Goal: Transaction & Acquisition: Obtain resource

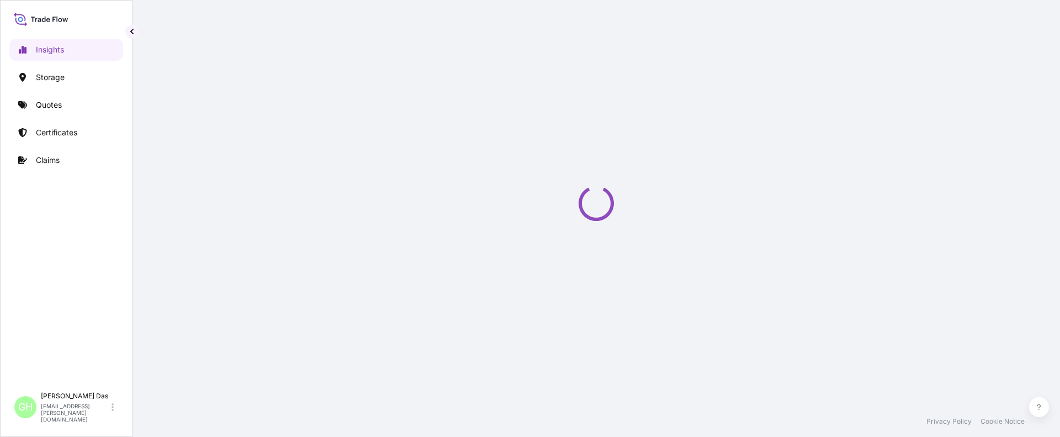
select select "2025"
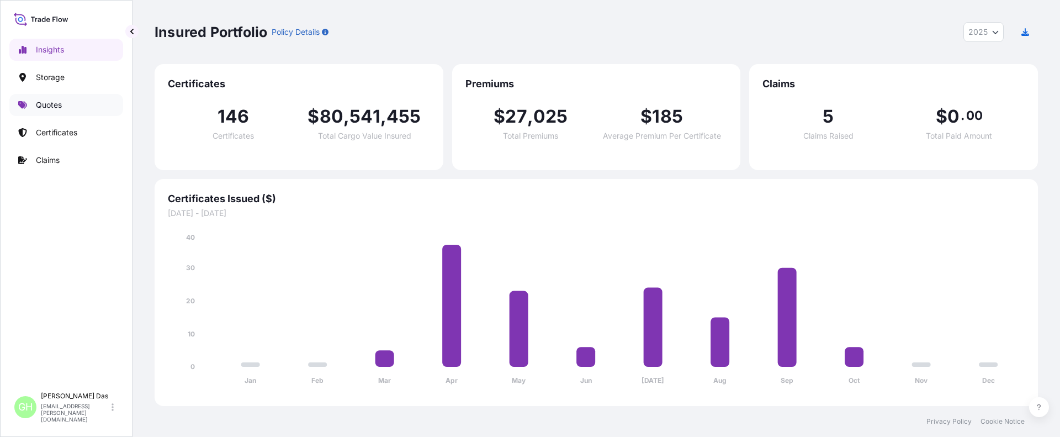
click at [57, 104] on p "Quotes" at bounding box center [49, 104] width 26 height 11
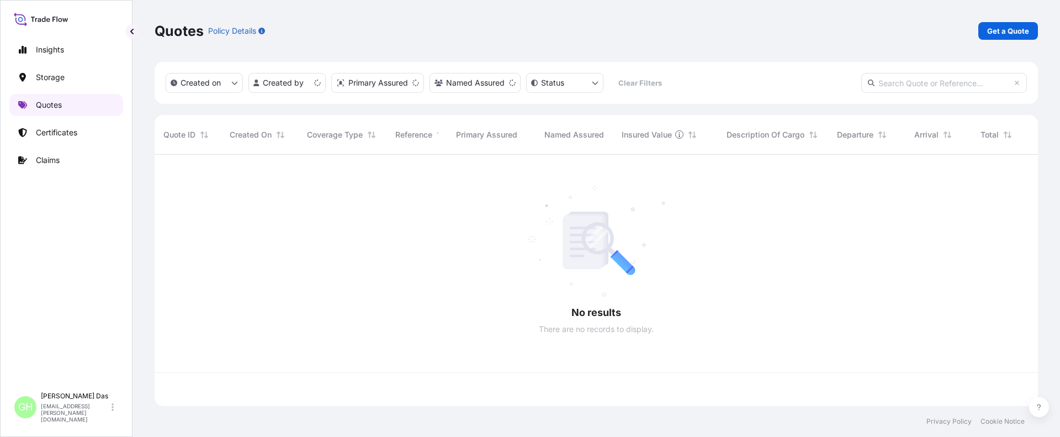
scroll to position [249, 875]
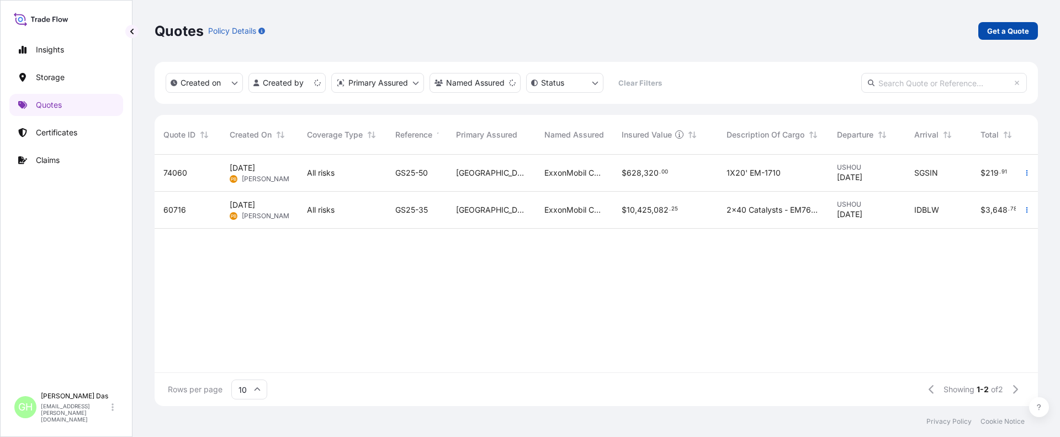
click at [994, 29] on p "Get a Quote" at bounding box center [1008, 30] width 42 height 11
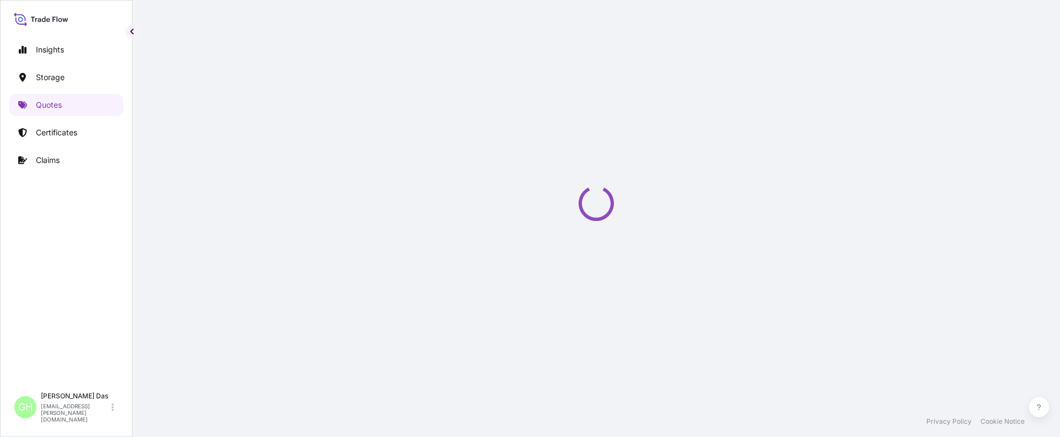
select select "Water"
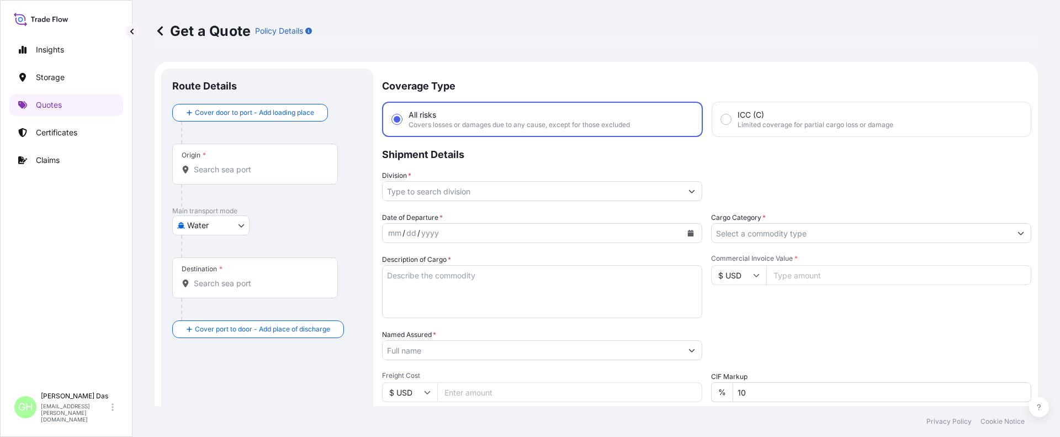
scroll to position [18, 0]
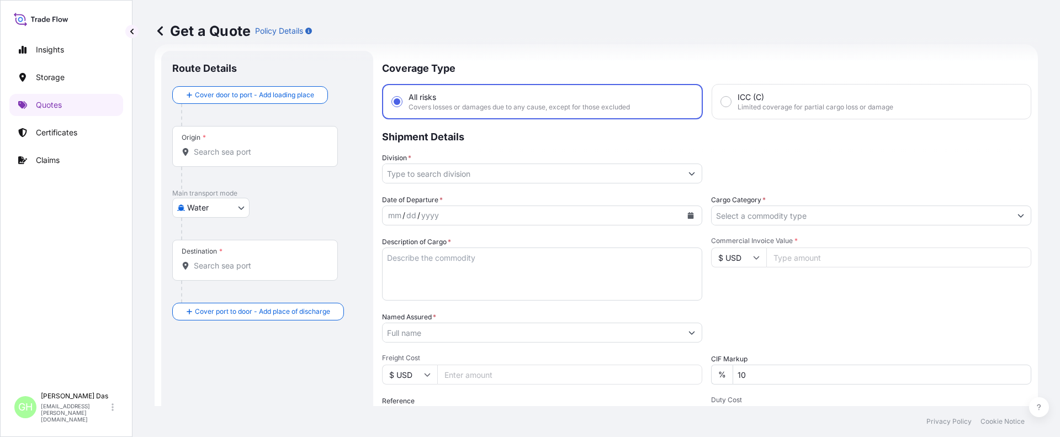
click at [224, 146] on input "Origin *" at bounding box center [259, 151] width 130 height 11
paste input "[GEOGRAPHIC_DATA], [GEOGRAPHIC_DATA]"
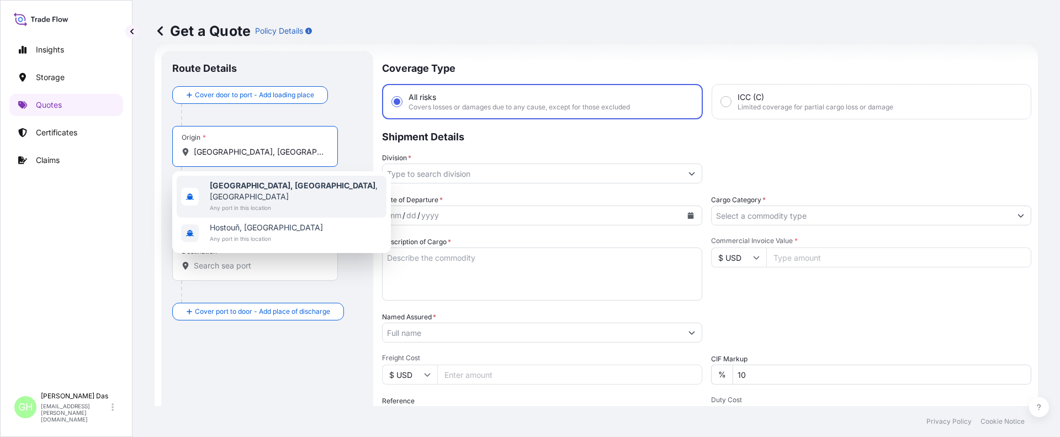
click at [288, 191] on div "[GEOGRAPHIC_DATA], [GEOGRAPHIC_DATA] , [GEOGRAPHIC_DATA] Any port in this locat…" at bounding box center [282, 197] width 210 height 42
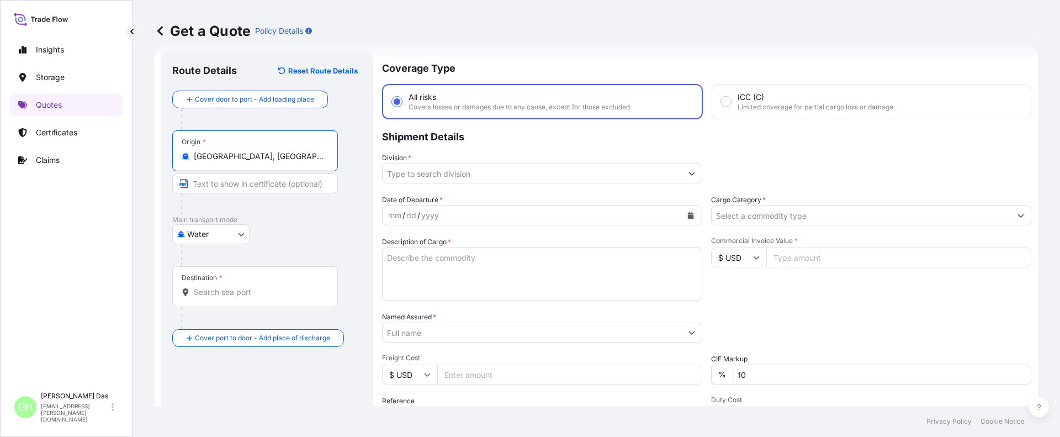
type input "[GEOGRAPHIC_DATA], [GEOGRAPHIC_DATA], [GEOGRAPHIC_DATA]"
click at [225, 298] on div "Destination *" at bounding box center [255, 286] width 166 height 41
click at [225, 298] on input "Destination *" at bounding box center [259, 292] width 130 height 11
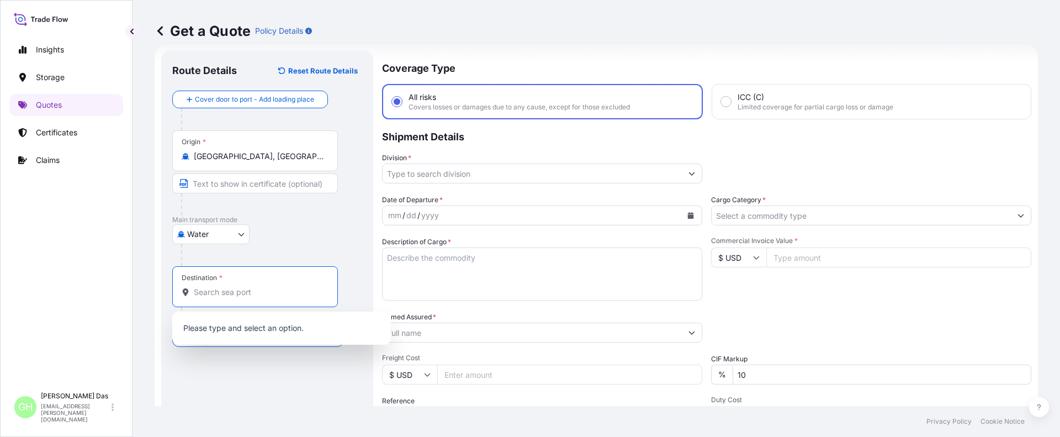
click at [232, 291] on input "Destination *" at bounding box center [259, 292] width 130 height 11
paste input "[GEOGRAPHIC_DATA], [GEOGRAPHIC_DATA]"
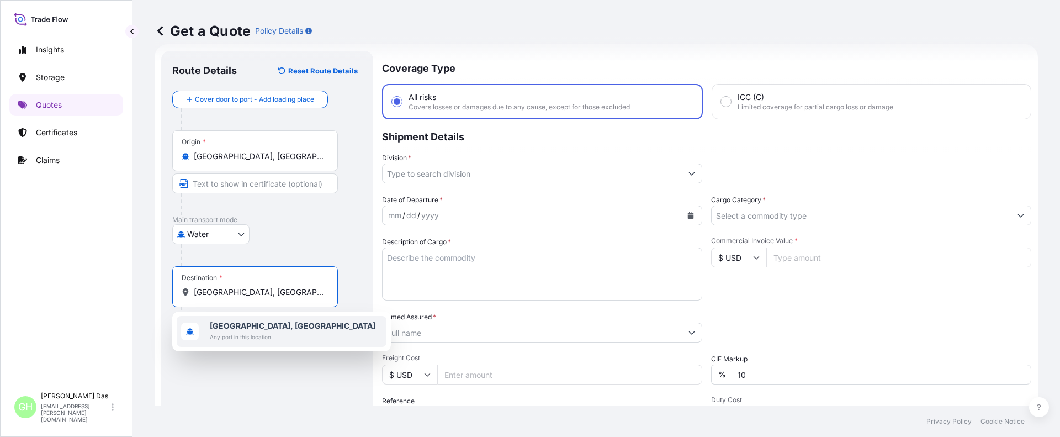
click at [230, 338] on span "Any port in this location" at bounding box center [293, 336] width 166 height 11
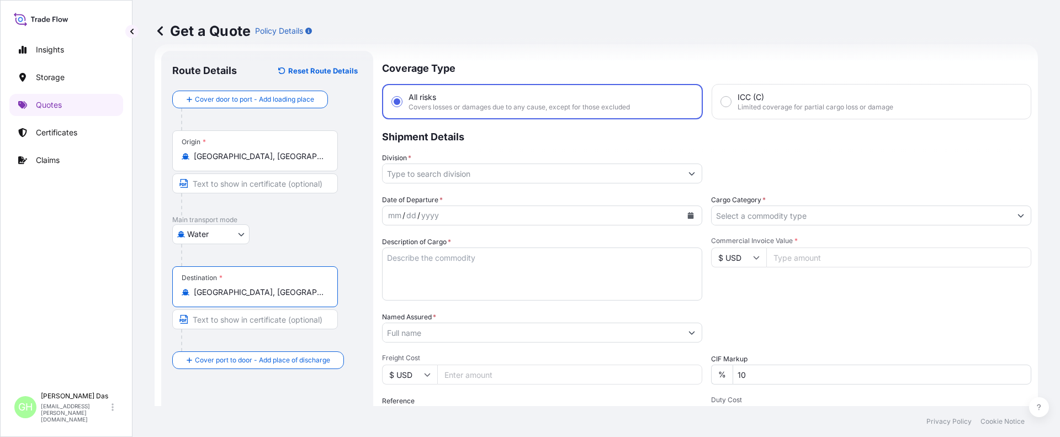
type input "[GEOGRAPHIC_DATA], [GEOGRAPHIC_DATA]"
click at [498, 173] on input "Division *" at bounding box center [532, 173] width 299 height 20
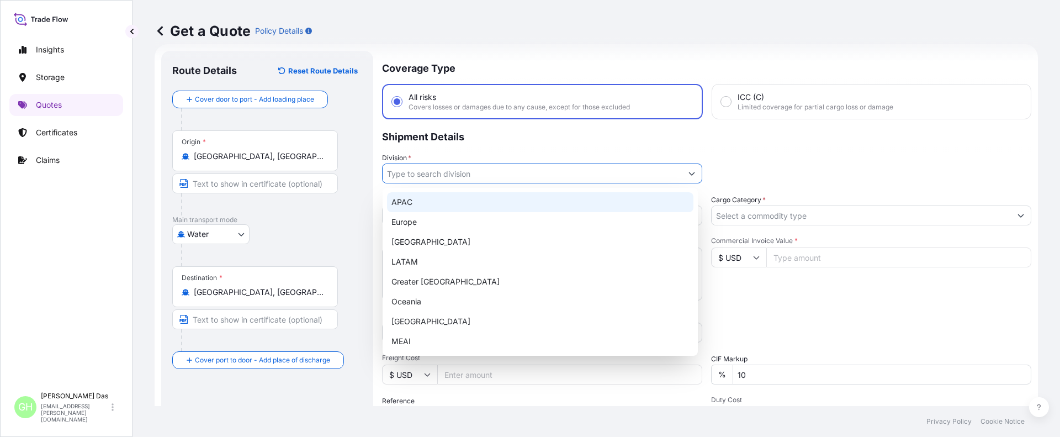
click at [404, 200] on div "APAC" at bounding box center [540, 202] width 306 height 20
type input "APAC"
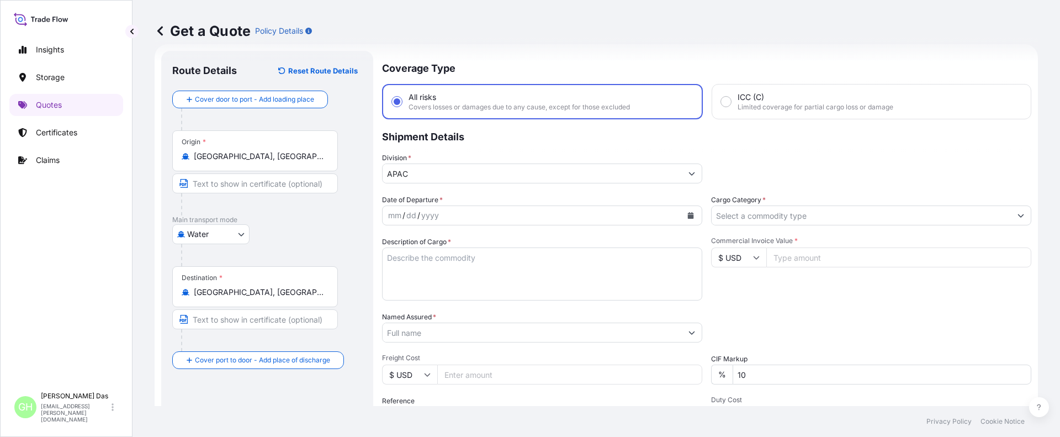
click at [644, 149] on p "Shipment Details" at bounding box center [706, 135] width 649 height 33
click at [688, 218] on icon "Calendar" at bounding box center [691, 215] width 6 height 7
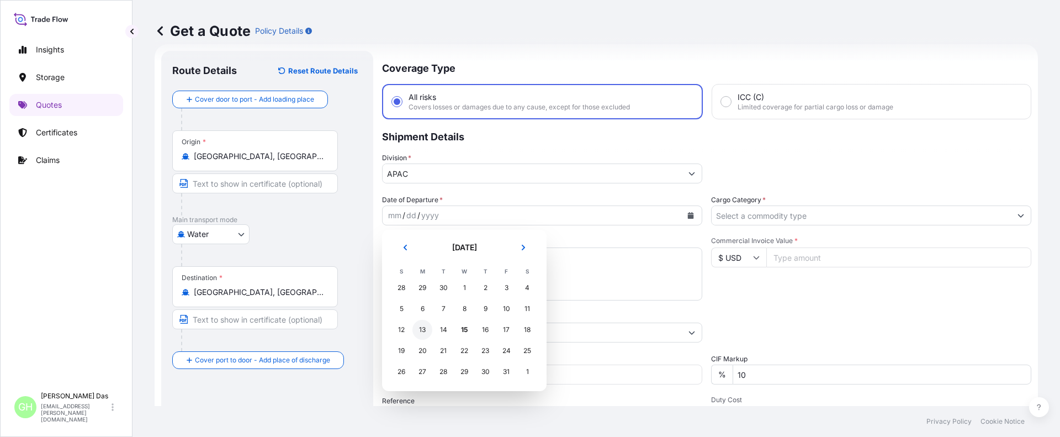
click at [424, 332] on div "13" at bounding box center [422, 330] width 20 height 20
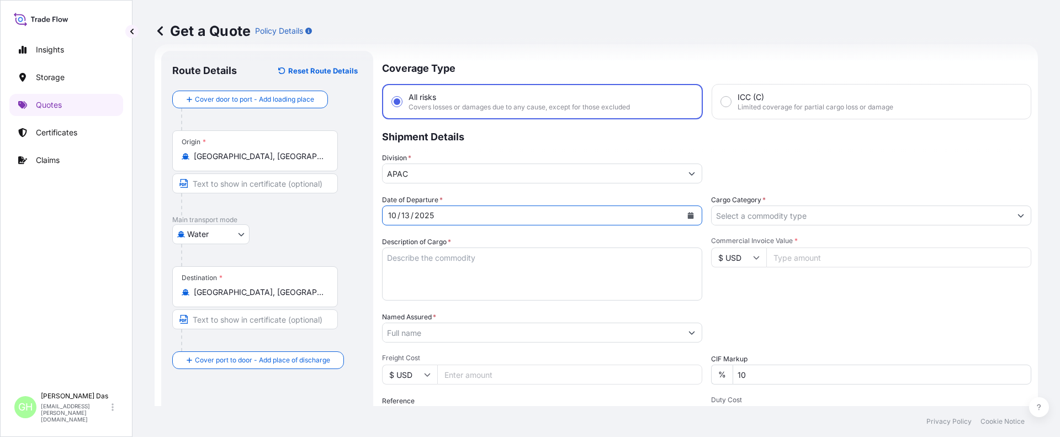
scroll to position [128, 0]
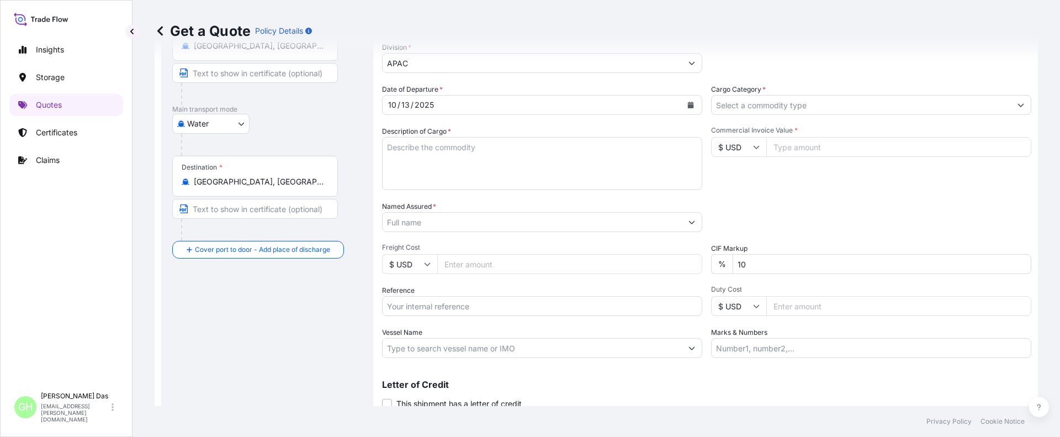
click at [434, 146] on textarea "Description of Cargo *" at bounding box center [542, 163] width 320 height 53
paste textarea "BAGS LOADED INTO 3 40' CONTAINER(S) LH735200, BG25HT-IC"
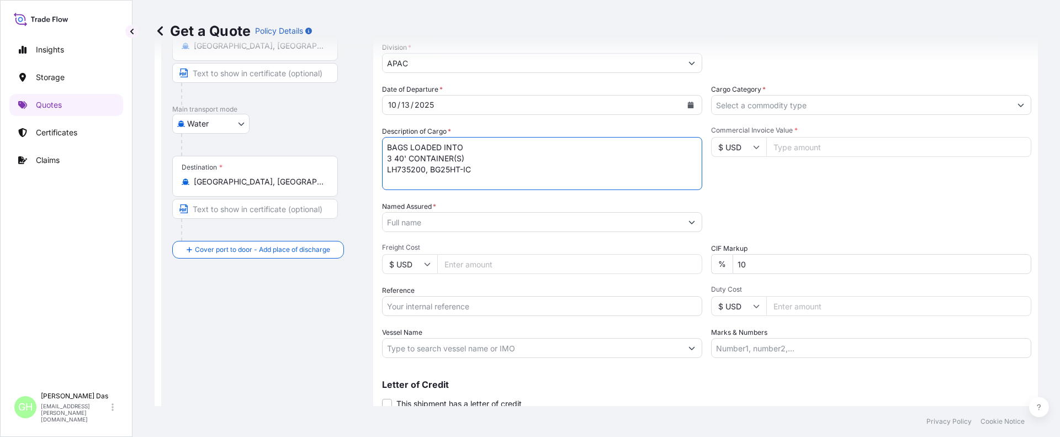
drag, startPoint x: 387, startPoint y: 145, endPoint x: 394, endPoint y: 144, distance: 7.4
click at [387, 145] on textarea "BAGS LOADED INTO 3 40' CONTAINER(S) LH735200, BG25HT-IC" at bounding box center [542, 163] width 320 height 53
type textarea "2805 BAGS LOADED INTO 3 40' CONTAINER(S) LH735200, BG25HT-IC"
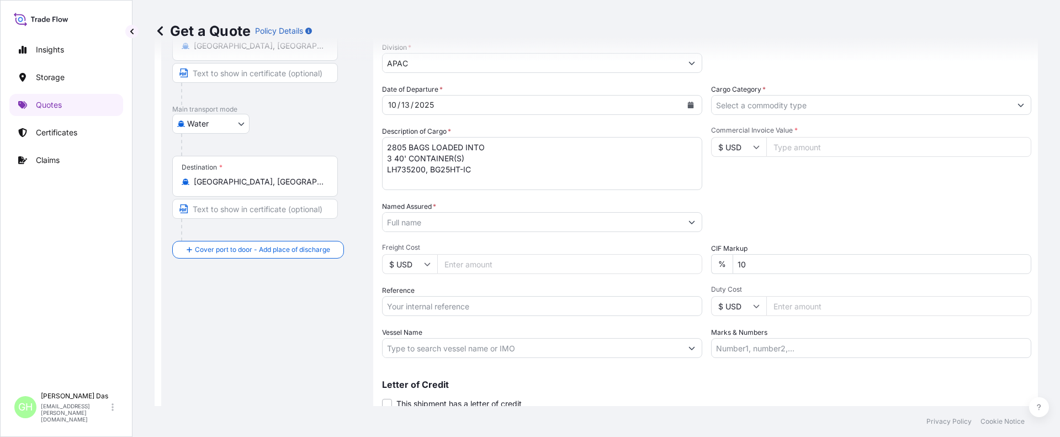
click at [437, 218] on input "Named Assured *" at bounding box center [532, 222] width 299 height 20
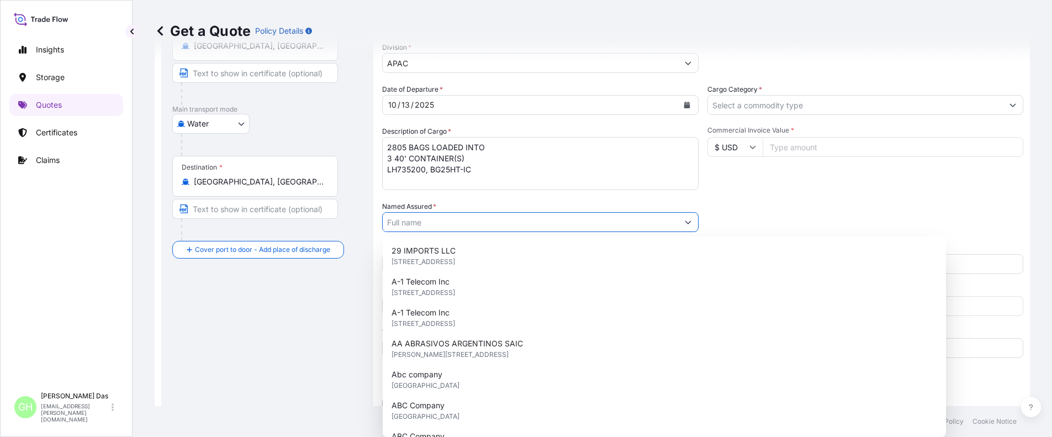
paste input "EQUISTAR CHEMICALS, LP"
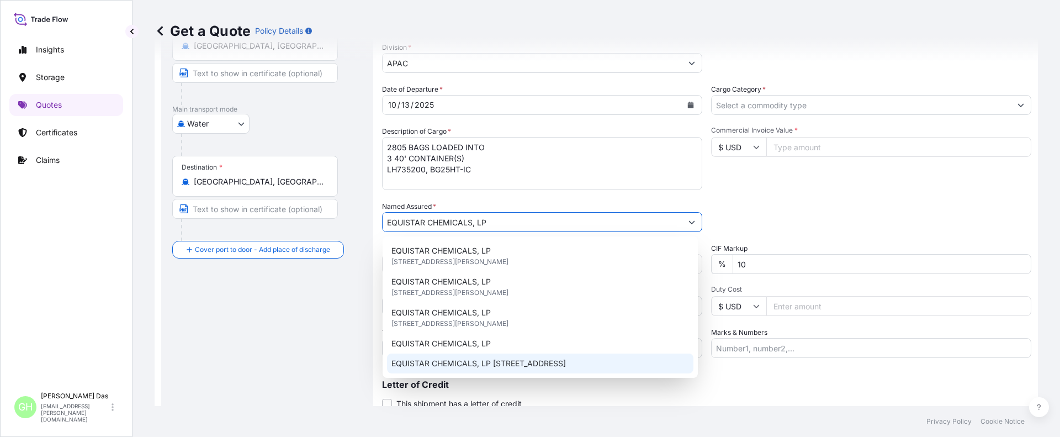
click at [443, 359] on span "EQUISTAR CHEMICALS, LP [STREET_ADDRESS]" at bounding box center [478, 363] width 174 height 11
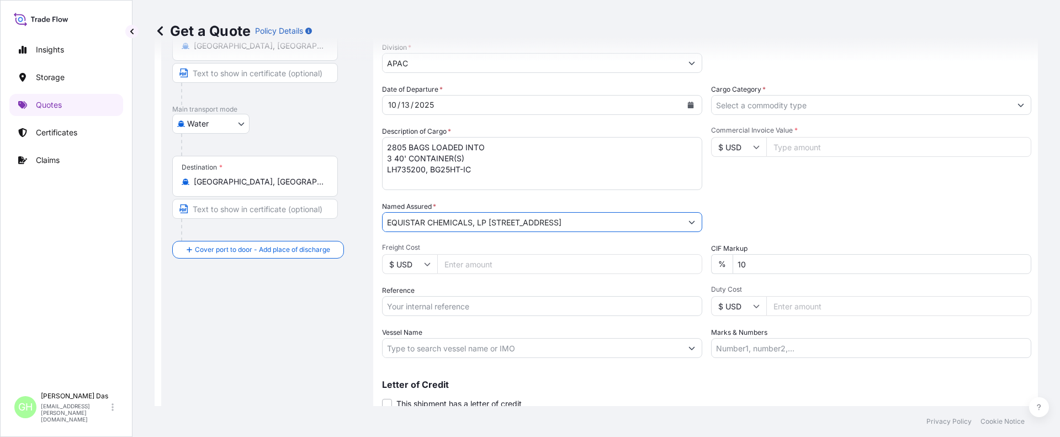
type input "EQUISTAR CHEMICALS, LP [STREET_ADDRESS]"
click at [424, 306] on input "Reference" at bounding box center [542, 306] width 320 height 20
paste input "5013207109"
click at [388, 304] on input "5013207109" at bounding box center [542, 306] width 320 height 20
paste input "10420891138"
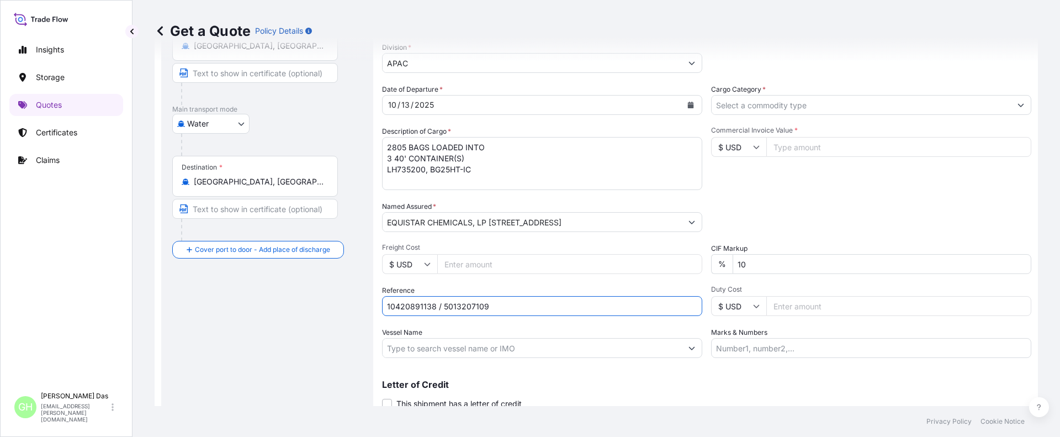
type input "10420891138 / 5013207109"
click at [441, 347] on input "Vessel Name" at bounding box center [532, 348] width 299 height 20
paste input "MSC DUBAI VII"
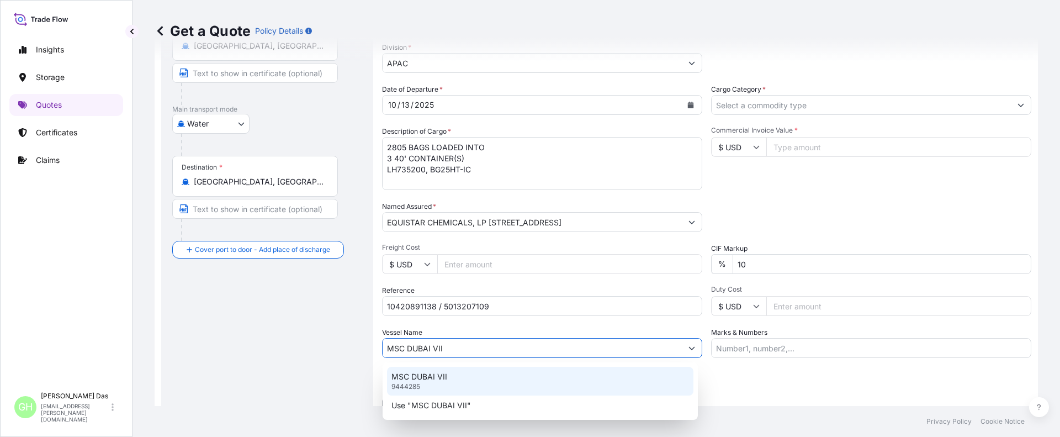
click at [422, 382] on div "MSC DUBAI VII 9444285" at bounding box center [540, 381] width 306 height 29
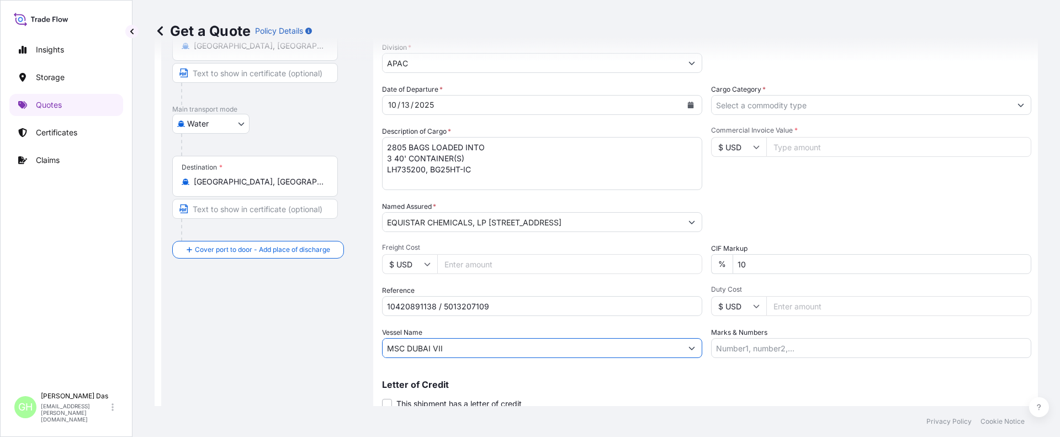
type input "MSC DUBAI VII"
click at [775, 106] on input "Cargo Category *" at bounding box center [861, 105] width 299 height 20
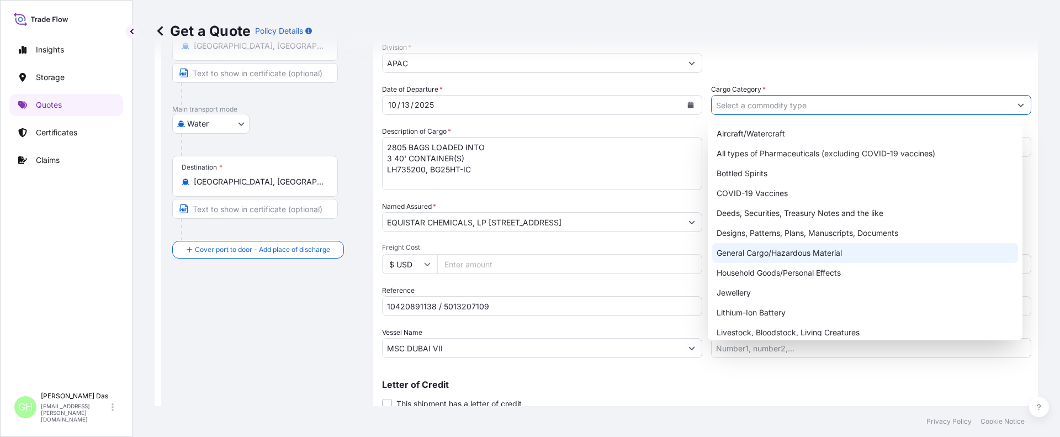
click at [749, 257] on div "General Cargo/Hazardous Material" at bounding box center [865, 253] width 306 height 20
type input "General Cargo/Hazardous Material"
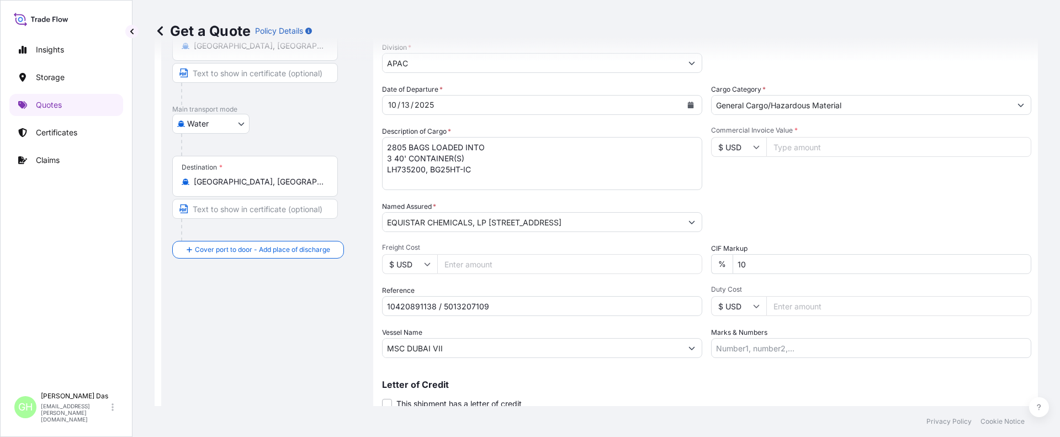
click at [826, 147] on input "Commercial Invoice Value *" at bounding box center [898, 147] width 265 height 20
click at [803, 143] on input "Commercial Invoice Value *" at bounding box center [898, 147] width 265 height 20
paste input "57375"
type input "57375"
click at [759, 187] on div "Commercial Invoice Value * $ USD 57375" at bounding box center [871, 158] width 320 height 64
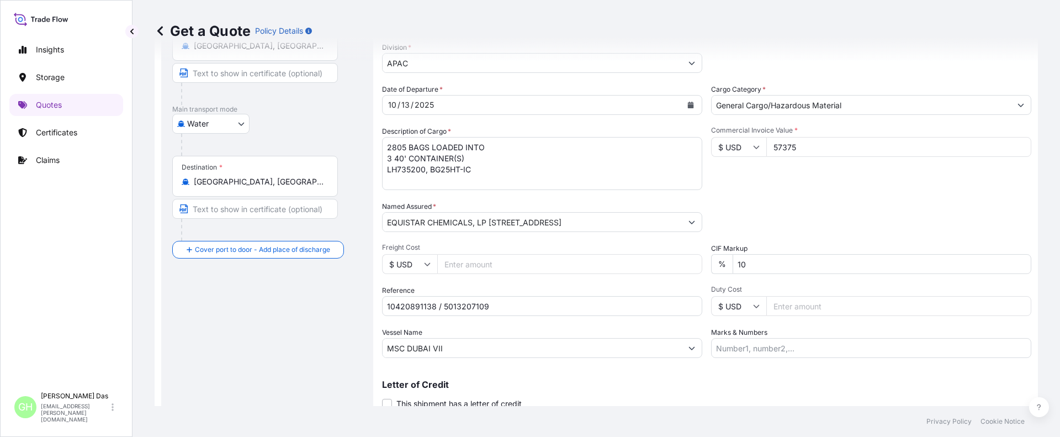
scroll to position [169, 0]
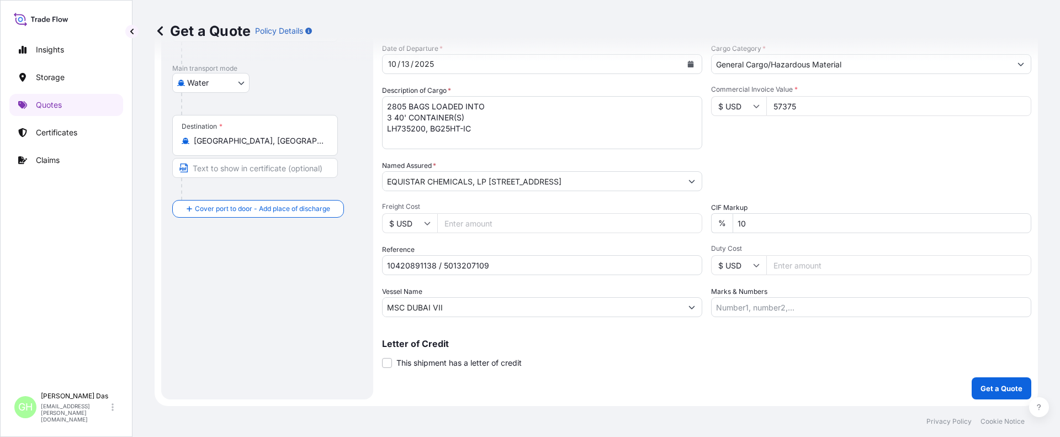
click at [208, 297] on div "Route Details Reset Route Details Cover door to port - Add loading place Place …" at bounding box center [267, 150] width 190 height 478
click at [981, 385] on p "Get a Quote" at bounding box center [1002, 388] width 42 height 11
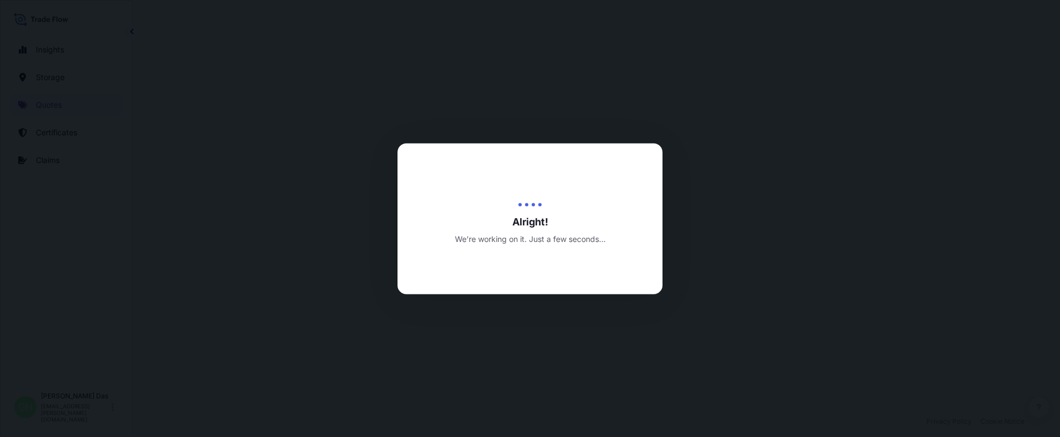
scroll to position [531, 0]
select select "Water"
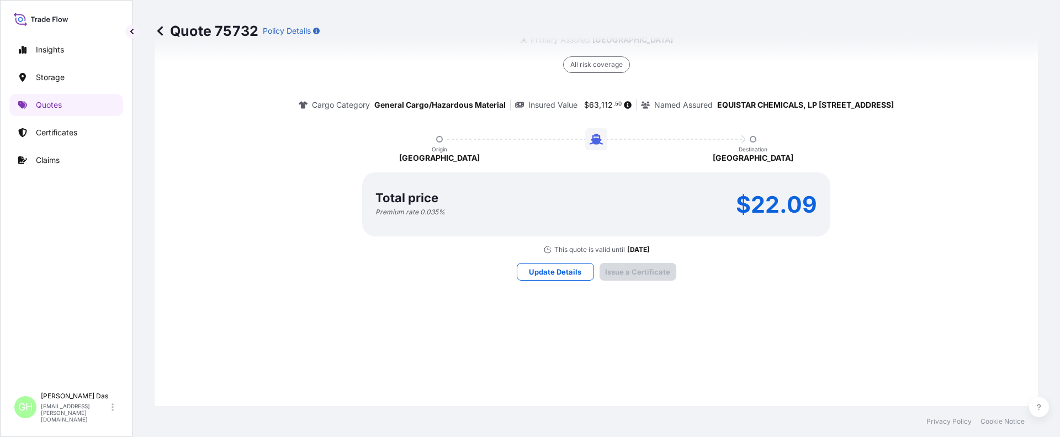
scroll to position [1660, 0]
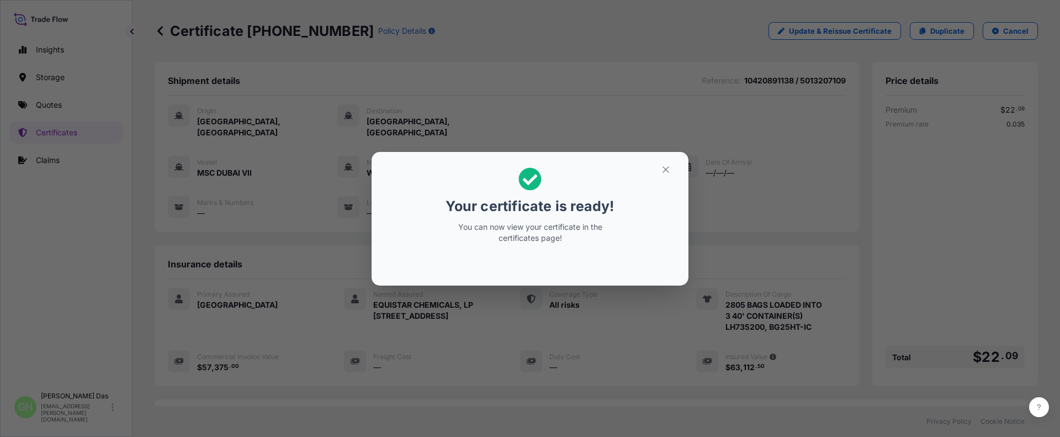
click at [500, 219] on div "Your certificate is ready! You can now view your certificate in the certificate…" at bounding box center [530, 205] width 170 height 89
click at [664, 170] on icon "button" at bounding box center [666, 170] width 10 height 10
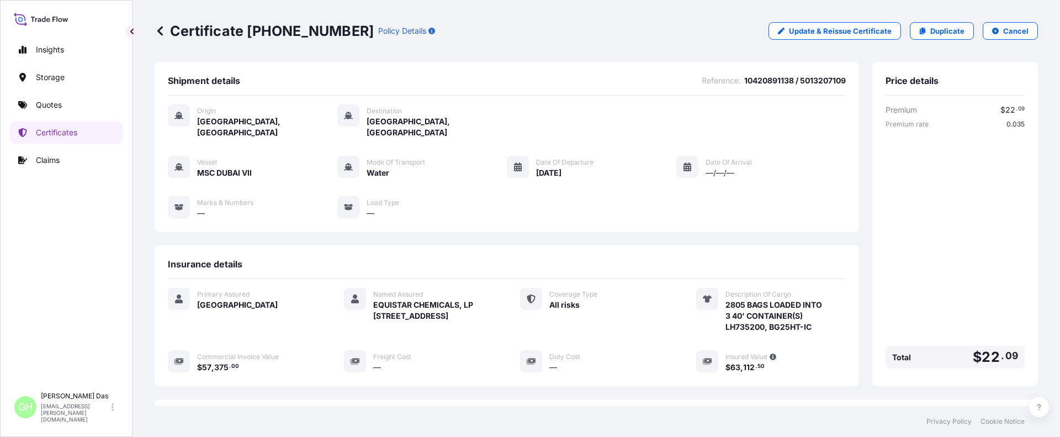
scroll to position [177, 0]
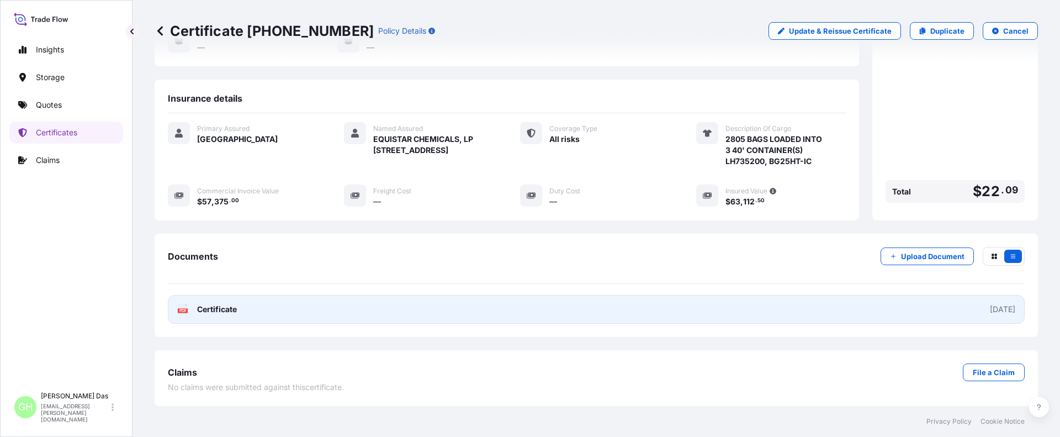
click at [840, 311] on link "PDF Certificate [DATE]" at bounding box center [596, 309] width 857 height 29
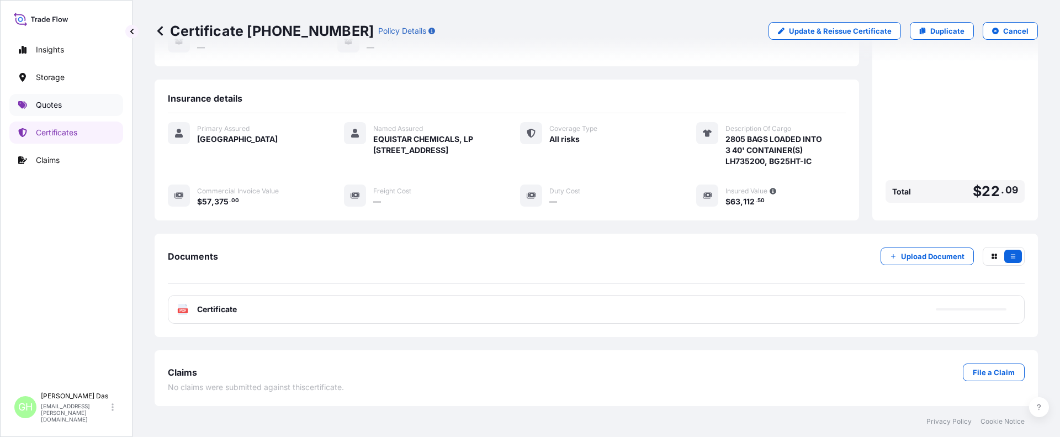
click at [66, 111] on link "Quotes" at bounding box center [66, 105] width 114 height 22
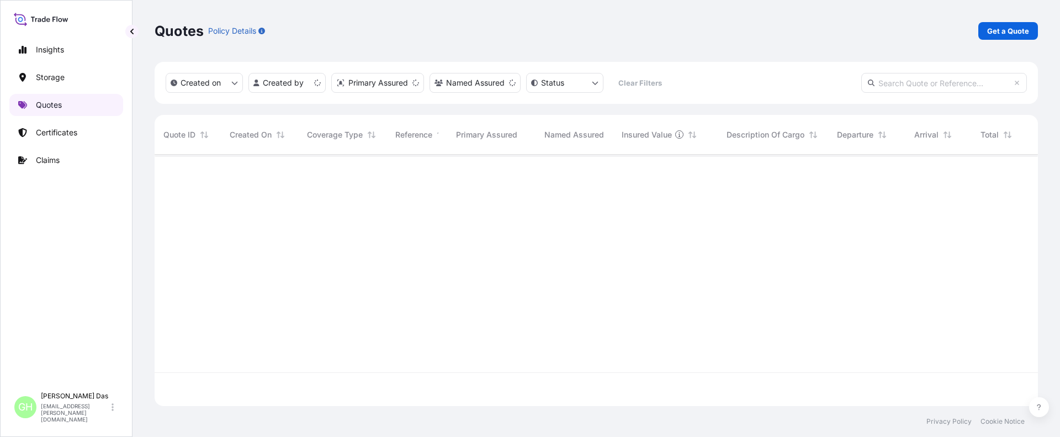
scroll to position [249, 875]
click at [1015, 35] on p "Get a Quote" at bounding box center [1008, 30] width 42 height 11
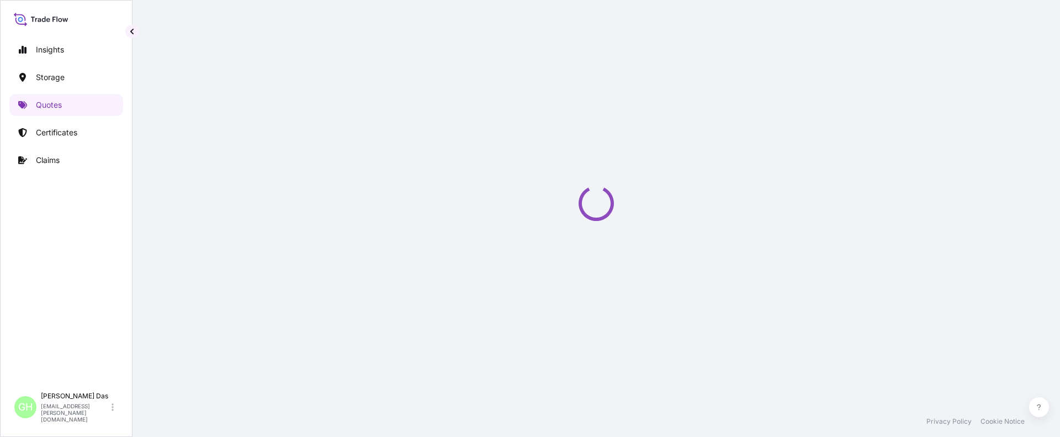
select select "Water"
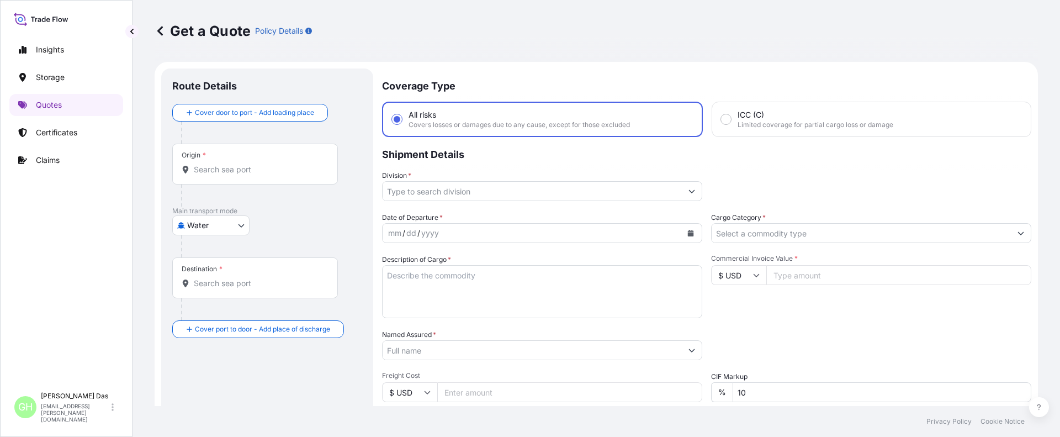
scroll to position [18, 0]
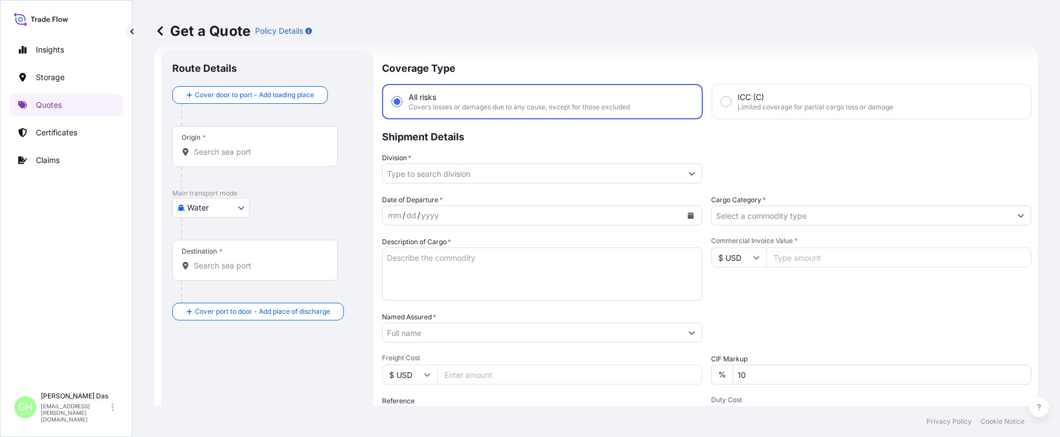
click at [135, 295] on div "Get a Quote Policy Details Route Details Cover door to port - Add loading place…" at bounding box center [597, 203] width 928 height 406
click at [232, 151] on input "Origin *" at bounding box center [259, 151] width 130 height 11
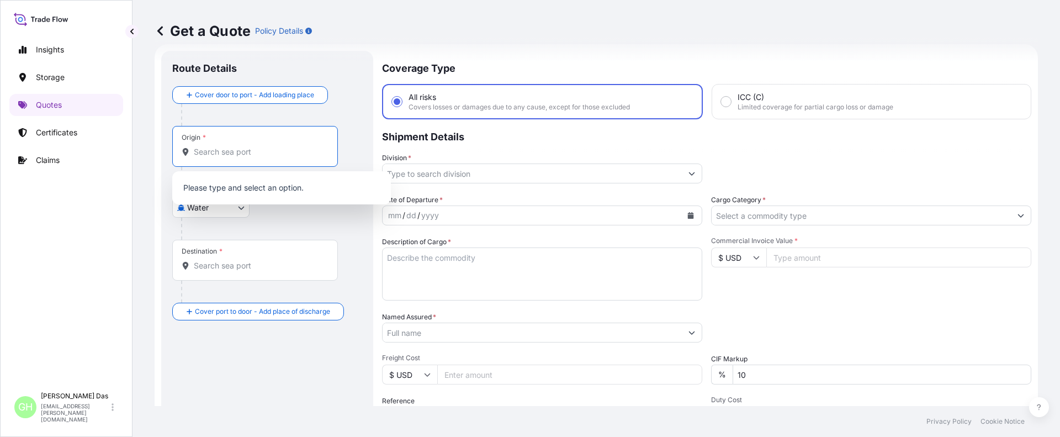
paste input "[GEOGRAPHIC_DATA], [GEOGRAPHIC_DATA]"
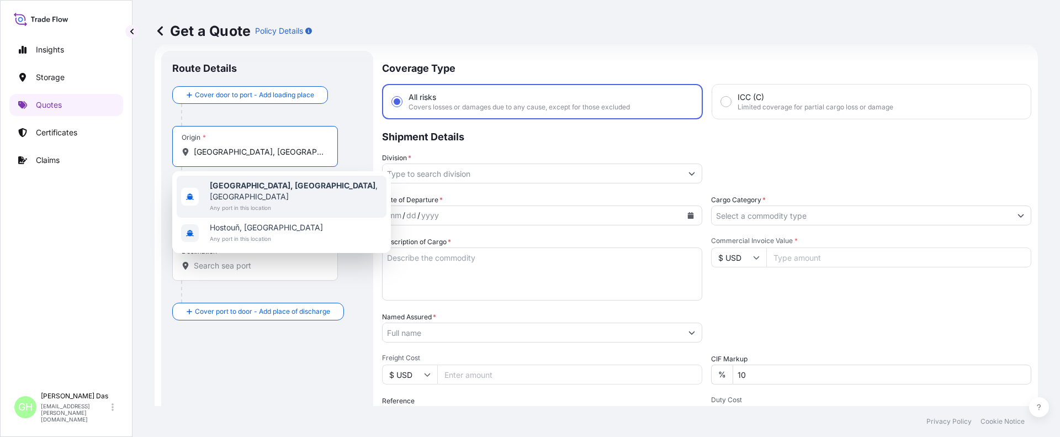
click at [292, 188] on div "[GEOGRAPHIC_DATA], [GEOGRAPHIC_DATA] , [GEOGRAPHIC_DATA] Any port in this locat…" at bounding box center [282, 197] width 210 height 42
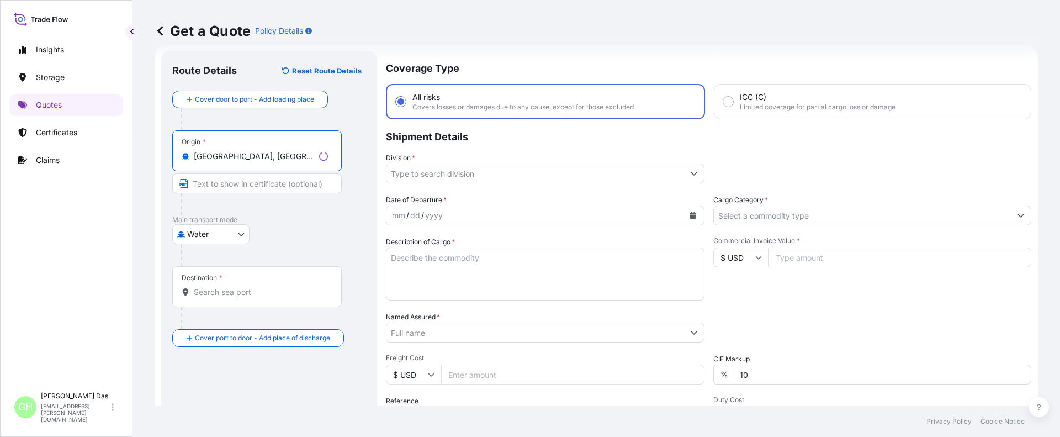
type input "[GEOGRAPHIC_DATA], [GEOGRAPHIC_DATA], [GEOGRAPHIC_DATA]"
click at [225, 298] on div "Destination *" at bounding box center [255, 286] width 166 height 41
click at [225, 298] on input "Destination *" at bounding box center [259, 292] width 130 height 11
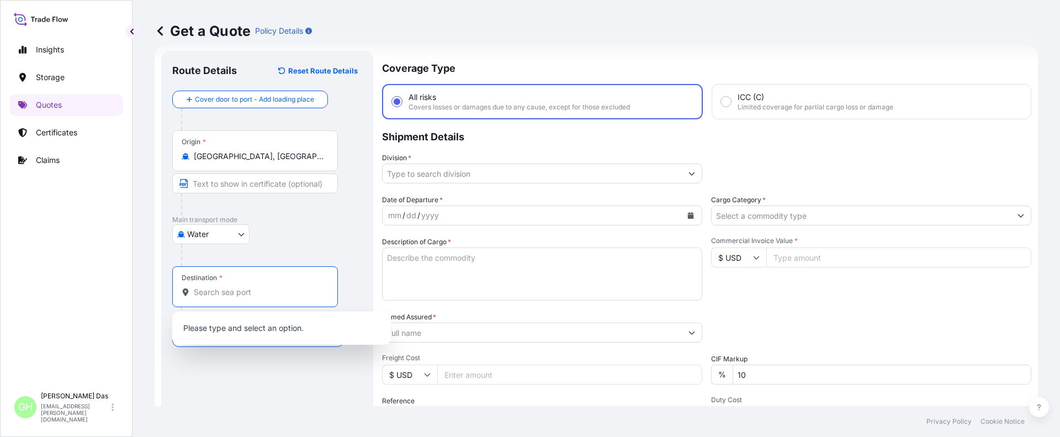
paste input "[GEOGRAPHIC_DATA], [GEOGRAPHIC_DATA]"
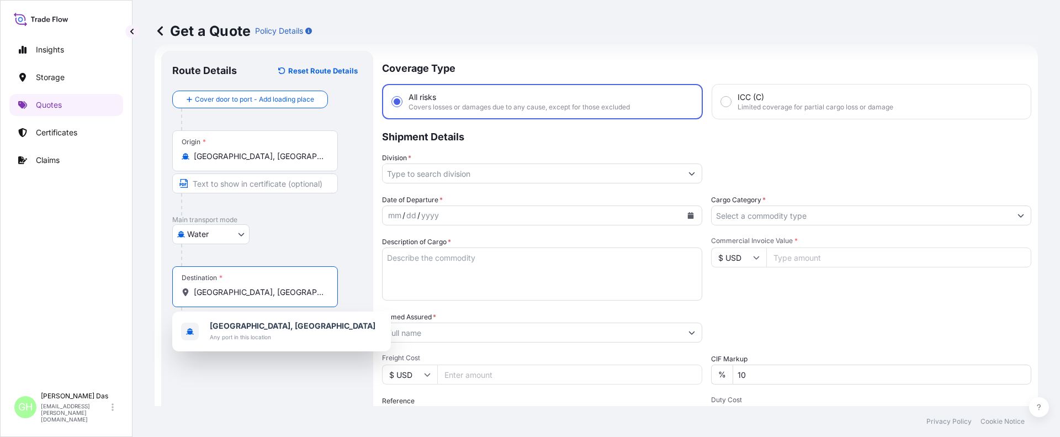
click at [234, 293] on input "[GEOGRAPHIC_DATA], [GEOGRAPHIC_DATA]" at bounding box center [259, 292] width 130 height 11
click at [217, 321] on b "[GEOGRAPHIC_DATA], [GEOGRAPHIC_DATA]" at bounding box center [293, 325] width 166 height 9
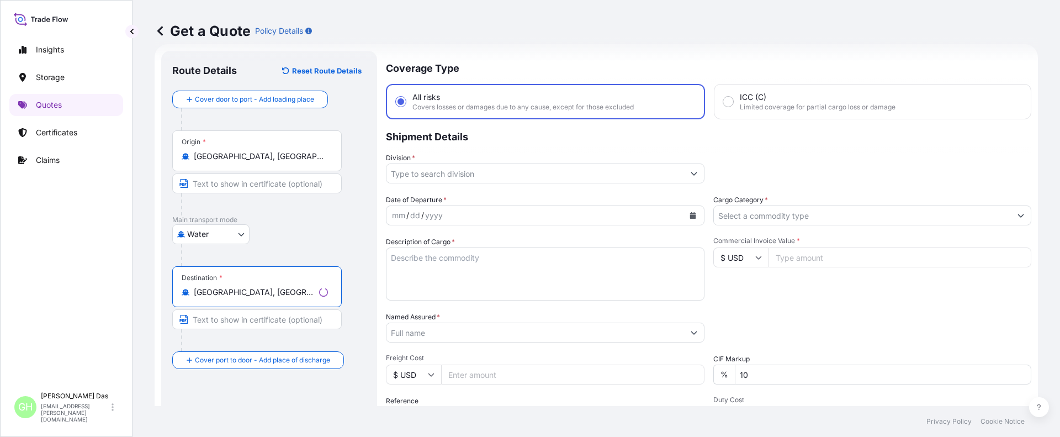
type input "[GEOGRAPHIC_DATA], [GEOGRAPHIC_DATA]"
click at [424, 177] on input "Division *" at bounding box center [536, 173] width 298 height 20
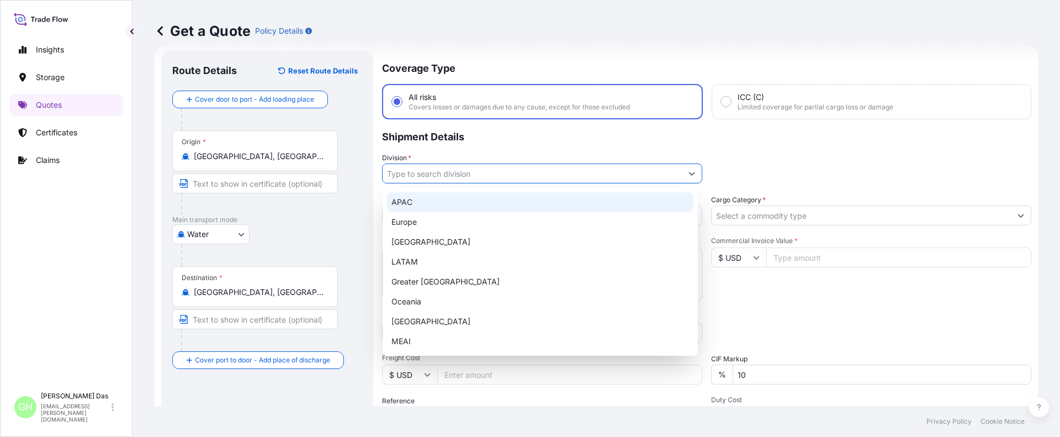
click at [410, 201] on div "APAC" at bounding box center [540, 202] width 306 height 20
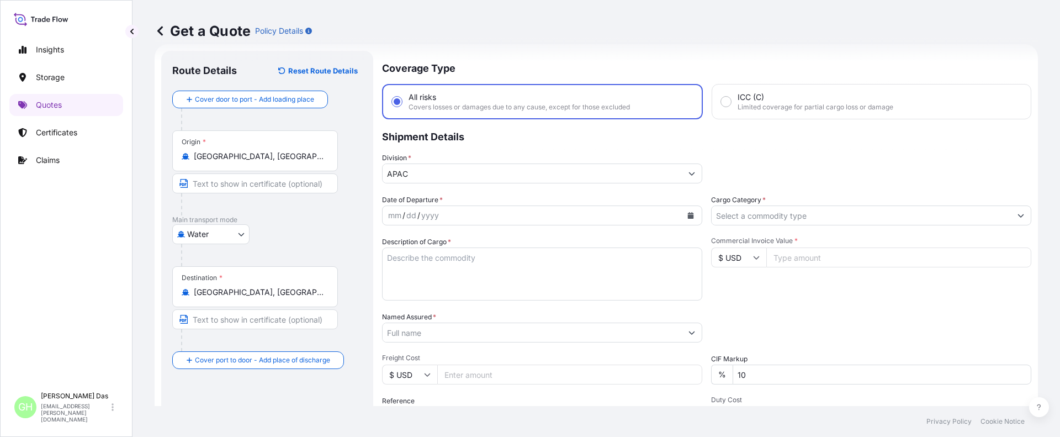
type input "Europe"
click at [688, 216] on icon "Calendar" at bounding box center [691, 215] width 6 height 7
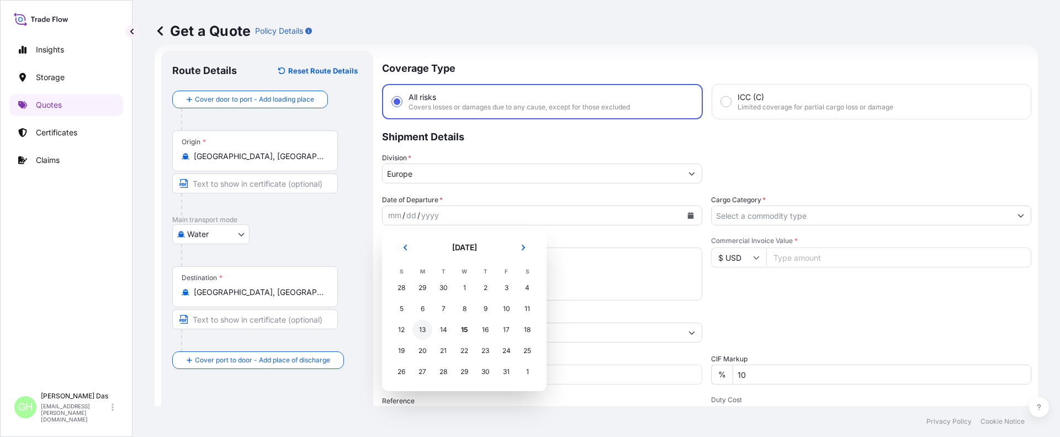
click at [422, 327] on div "13" at bounding box center [422, 330] width 20 height 20
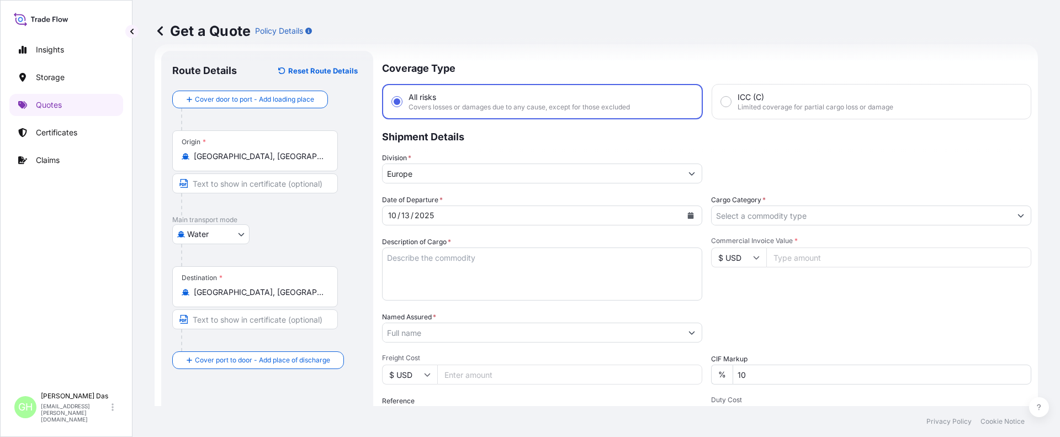
click at [432, 269] on textarea "Description of Cargo *" at bounding box center [542, 273] width 320 height 53
paste textarea "BAGS LOADED INTO 2 40' CONTAINER(S) LH735200, BG25HT-IC"
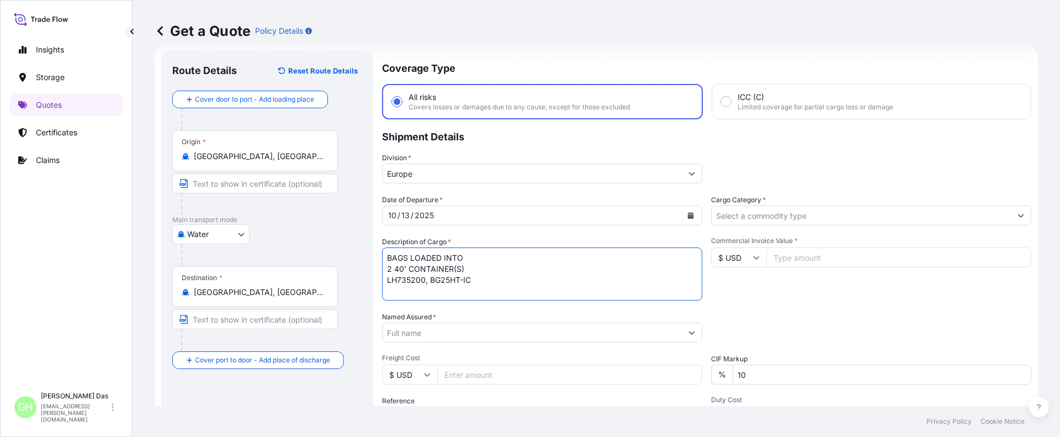
click at [388, 258] on textarea "BAGS LOADED INTO 2 40' CONTAINER(S) LH735200, BG25HT-IC" at bounding box center [542, 273] width 320 height 53
type textarea "1870 BAGS LOADED INTO 2 40' CONTAINER(S) LH735200, BG25HT-IC"
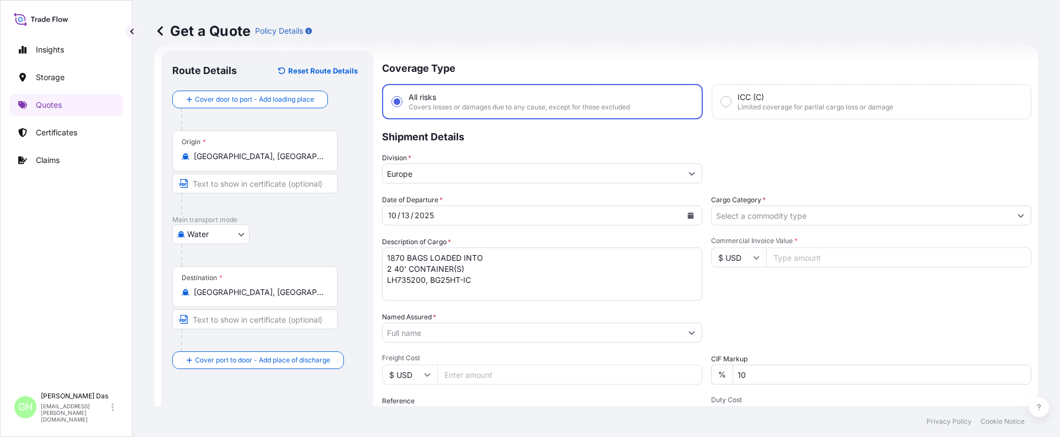
click at [438, 335] on input "Named Assured *" at bounding box center [532, 332] width 299 height 20
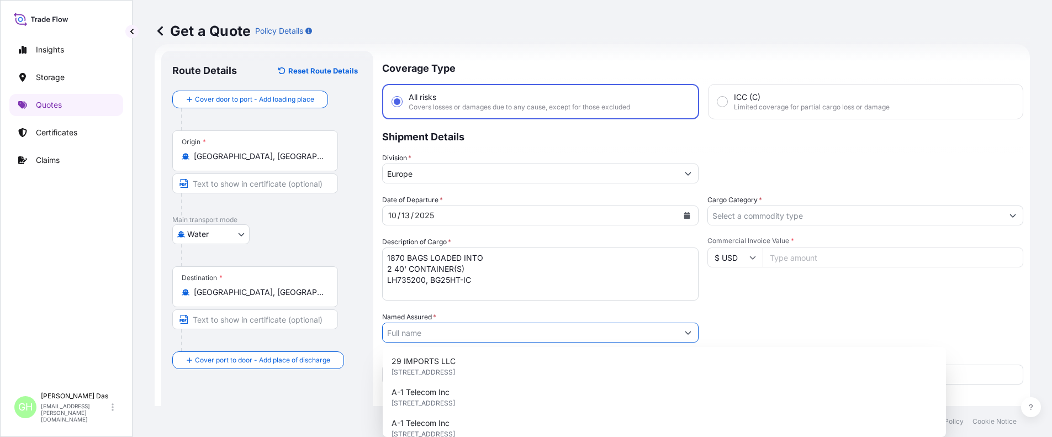
paste input "EQUISTAR CHEMICALS, LP"
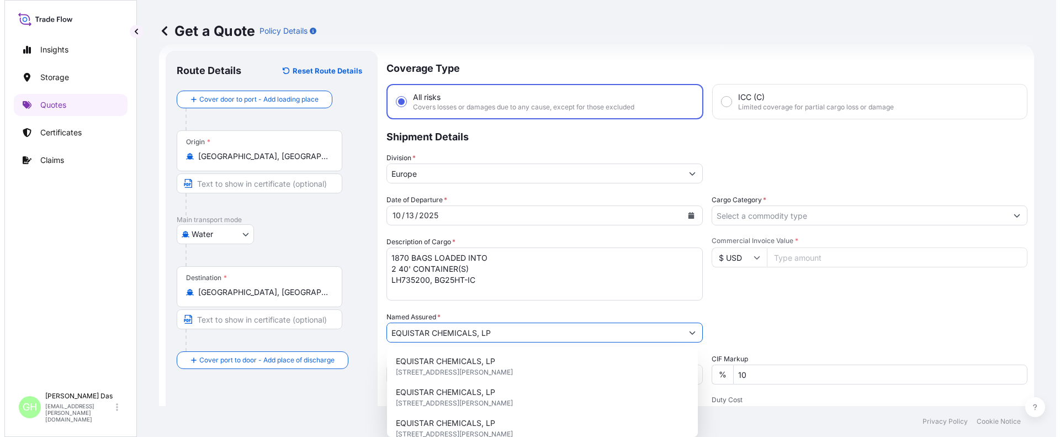
scroll to position [73, 0]
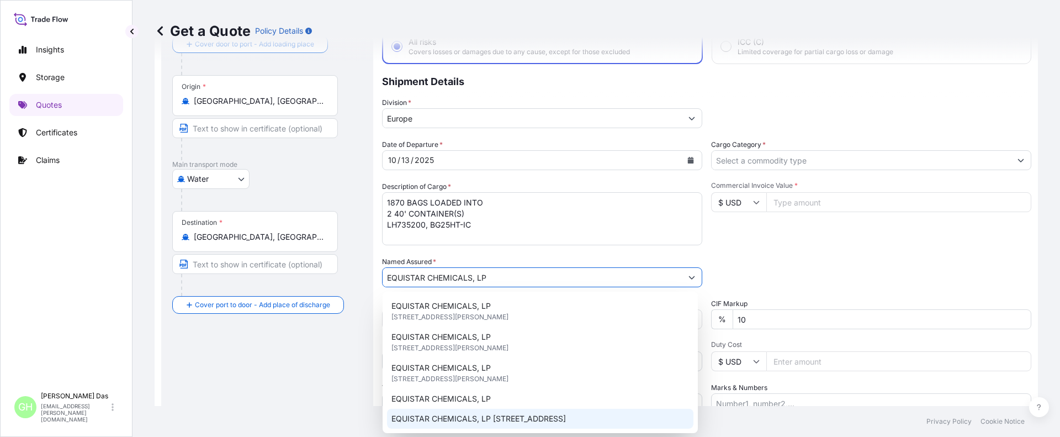
click at [551, 416] on span "EQUISTAR CHEMICALS, LP [STREET_ADDRESS]" at bounding box center [478, 418] width 174 height 11
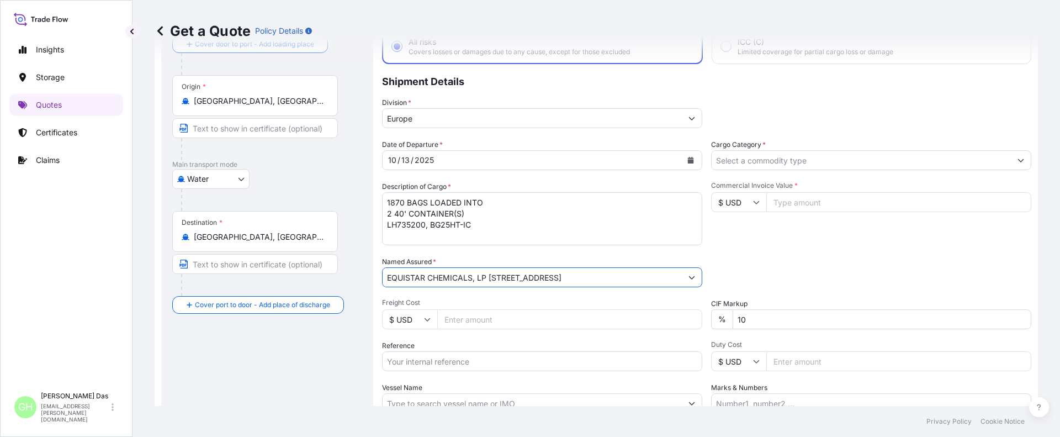
scroll to position [169, 0]
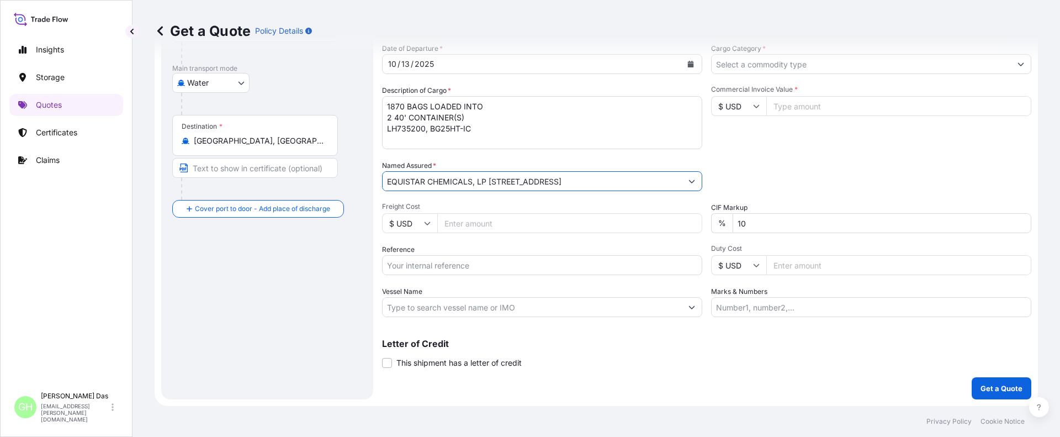
type input "EQUISTAR CHEMICALS, LP [STREET_ADDRESS]"
drag, startPoint x: 443, startPoint y: 273, endPoint x: 452, endPoint y: 269, distance: 9.1
click at [447, 272] on input "Reference" at bounding box center [542, 265] width 320 height 20
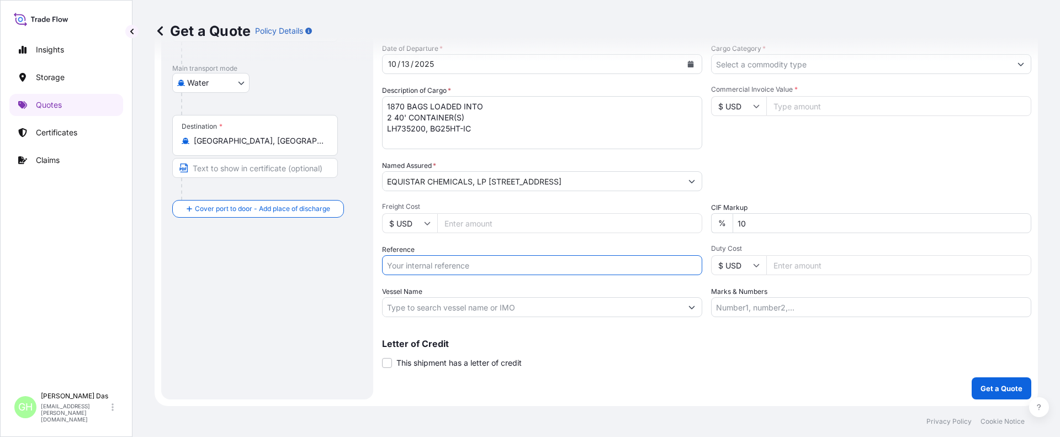
click at [454, 268] on input "Reference" at bounding box center [542, 265] width 320 height 20
paste input "5013207059"
click at [388, 264] on input "5013207059" at bounding box center [542, 265] width 320 height 20
paste input "10420891126"
type input "10420891126 / 5013207059"
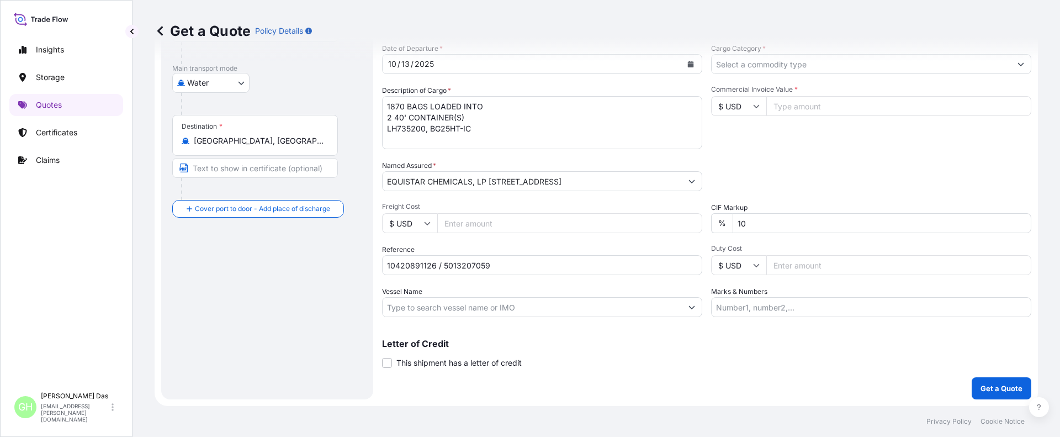
click at [329, 346] on div "Route Details Reset Route Details Cover door to port - Add loading place Place …" at bounding box center [267, 150] width 190 height 478
click at [417, 299] on input "Vessel Name" at bounding box center [532, 307] width 299 height 20
paste input "MSC DUBAI VII"
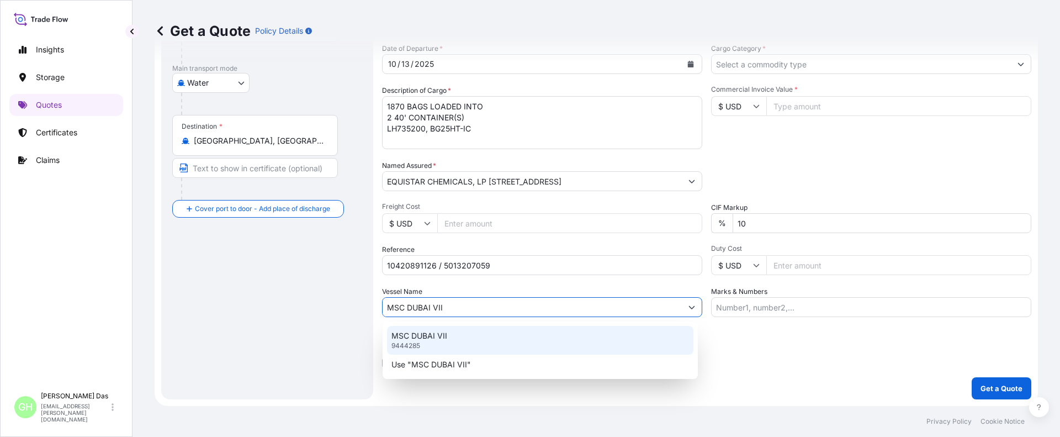
click at [414, 342] on p "9444285" at bounding box center [405, 345] width 29 height 9
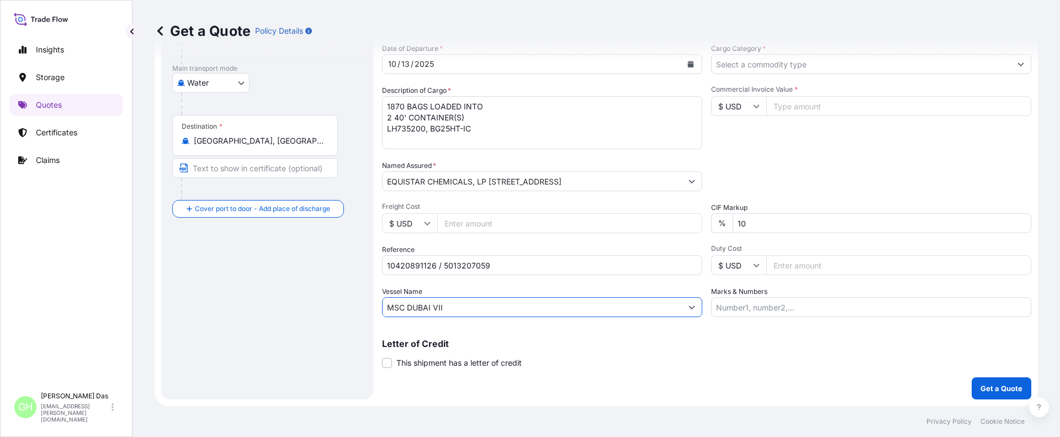
type input "MSC DUBAI VII"
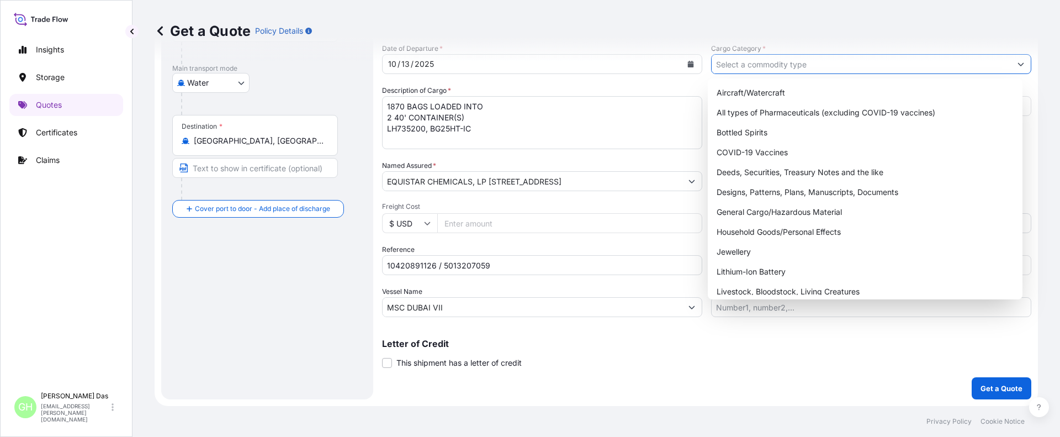
click at [796, 69] on input "Cargo Category *" at bounding box center [861, 64] width 299 height 20
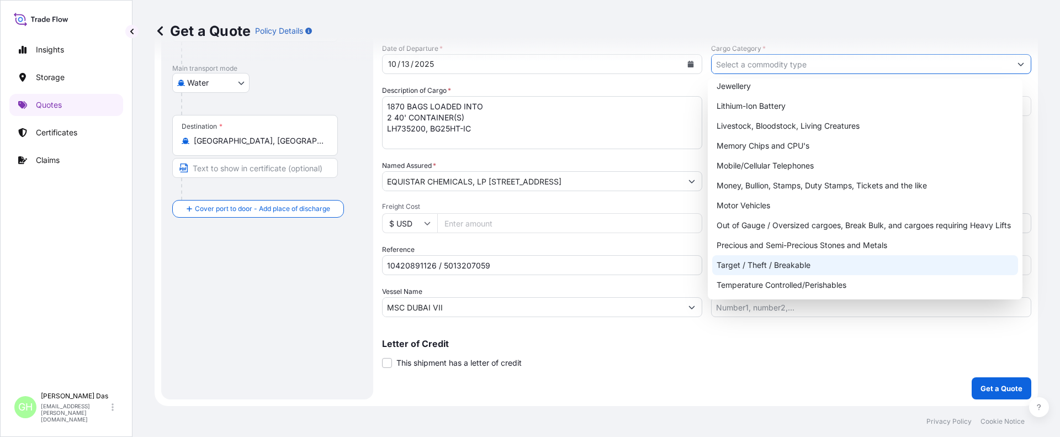
scroll to position [0, 0]
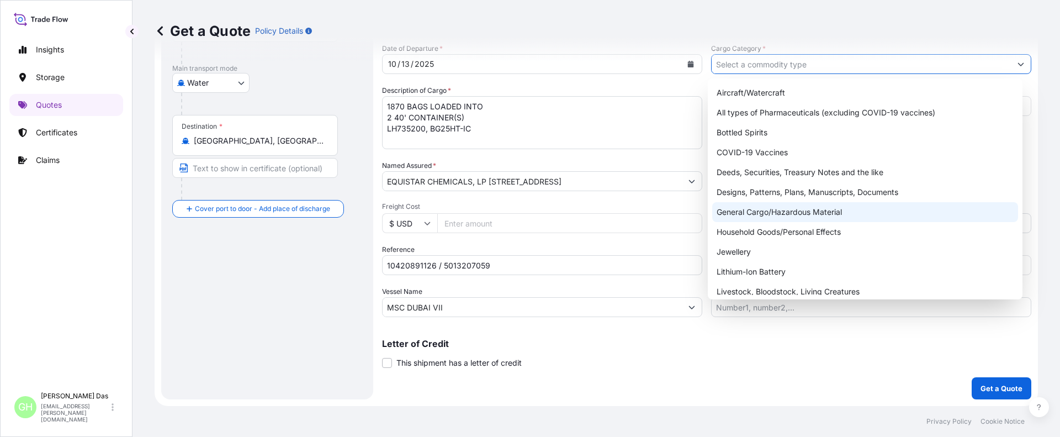
click at [745, 208] on div "General Cargo/Hazardous Material" at bounding box center [865, 212] width 306 height 20
type input "General Cargo/Hazardous Material"
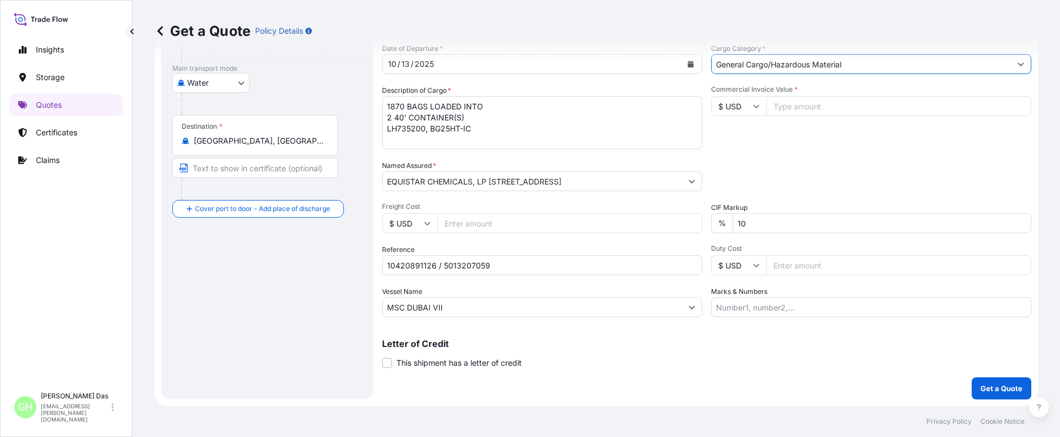
click at [794, 104] on input "Commercial Invoice Value *" at bounding box center [898, 106] width 265 height 20
click at [801, 106] on input "Commercial Invoice Value *" at bounding box center [898, 106] width 265 height 20
paste input "38250"
type input "38250"
click at [781, 152] on div "Date of Departure * [DATE] Cargo Category * General Cargo/Hazardous Material De…" at bounding box center [706, 180] width 649 height 274
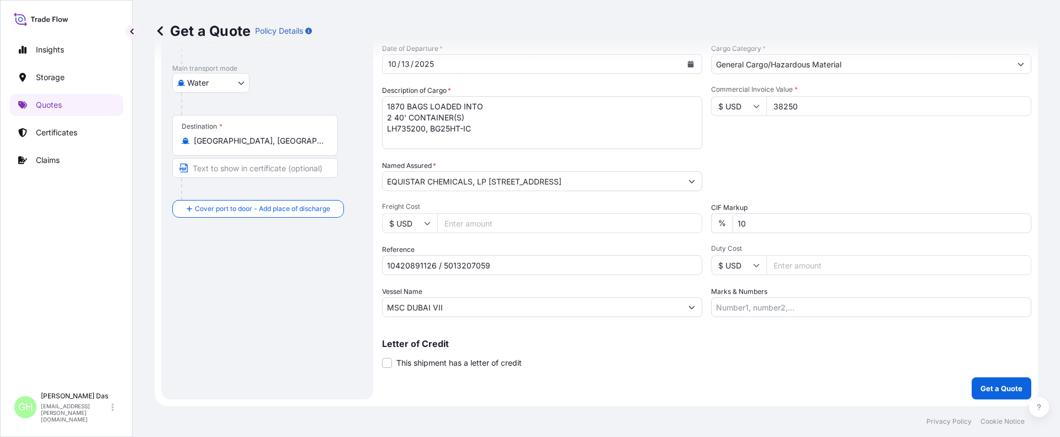
click at [277, 337] on div "Route Details Reset Route Details Cover door to port - Add loading place Place …" at bounding box center [267, 150] width 190 height 478
click at [1004, 383] on p "Get a Quote" at bounding box center [1002, 388] width 42 height 11
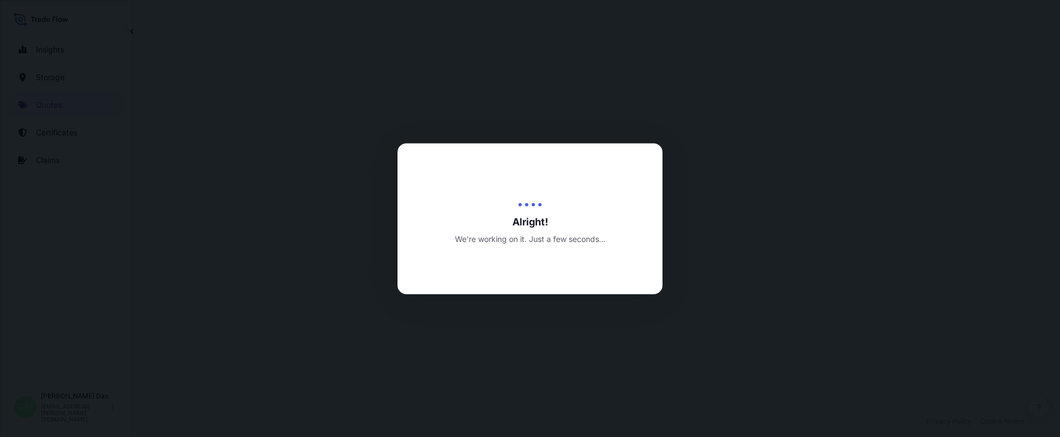
select select "Water"
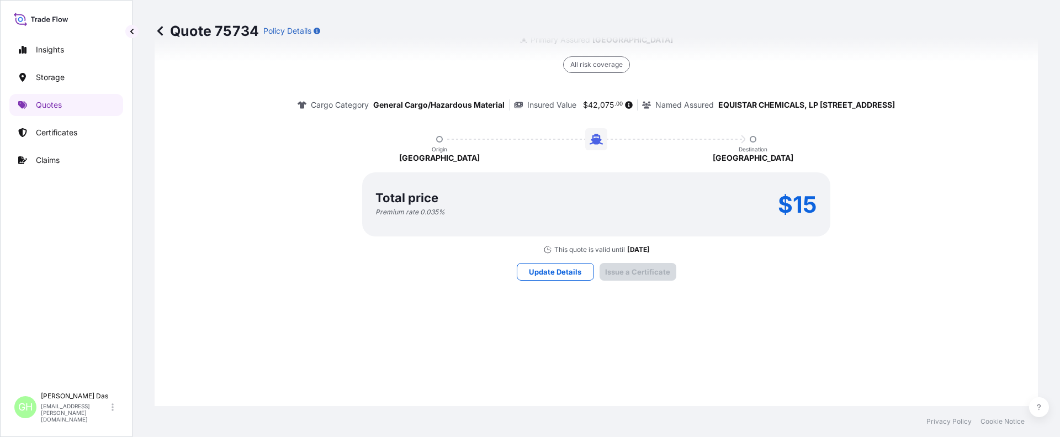
scroll to position [1660, 0]
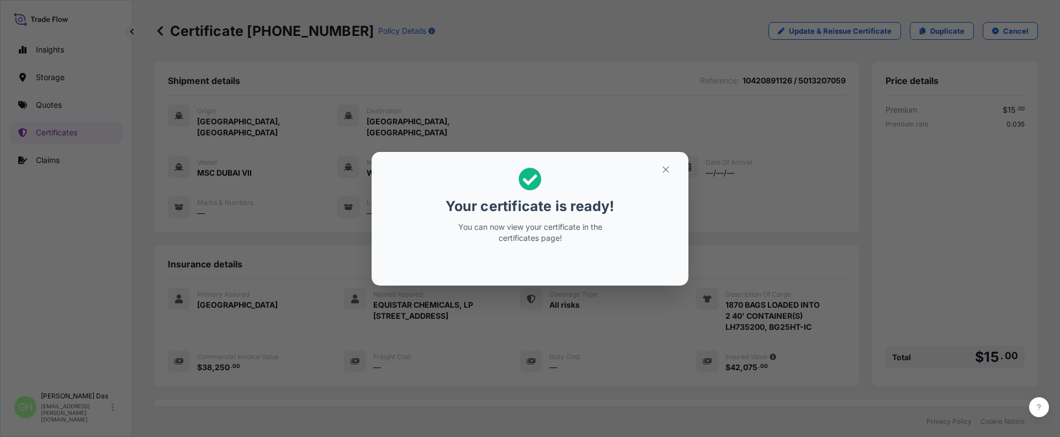
click at [441, 241] on h2 "Your certificate is ready! You can now view your certificate in the certificate…" at bounding box center [529, 205] width 299 height 89
click at [668, 170] on icon "button" at bounding box center [666, 170] width 10 height 10
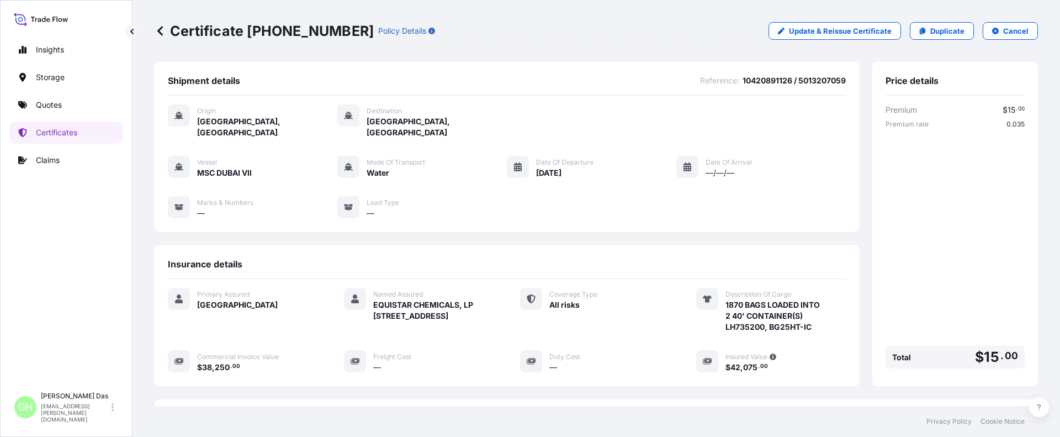
scroll to position [177, 0]
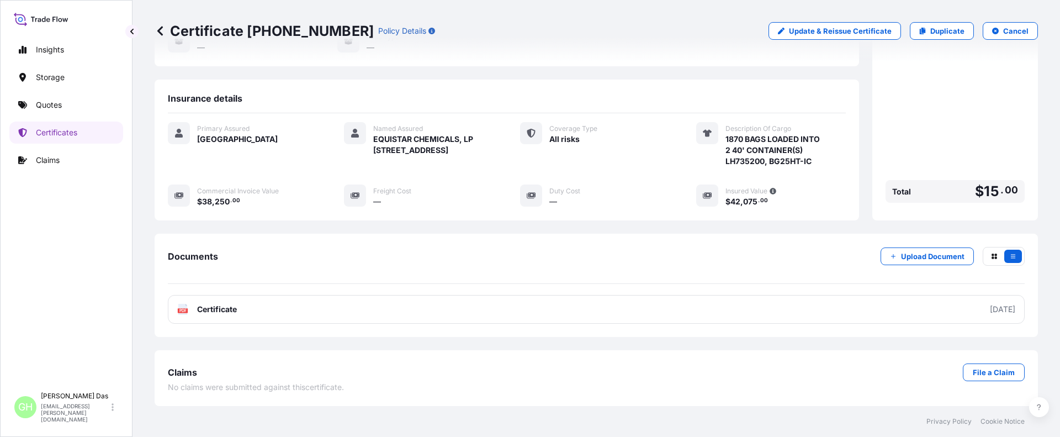
click at [885, 309] on link "PDF Certificate [DATE]" at bounding box center [596, 309] width 857 height 29
click at [115, 321] on div "Insights Storage Quotes Certificates Claims" at bounding box center [66, 208] width 114 height 358
click at [37, 102] on p "Quotes" at bounding box center [49, 104] width 26 height 11
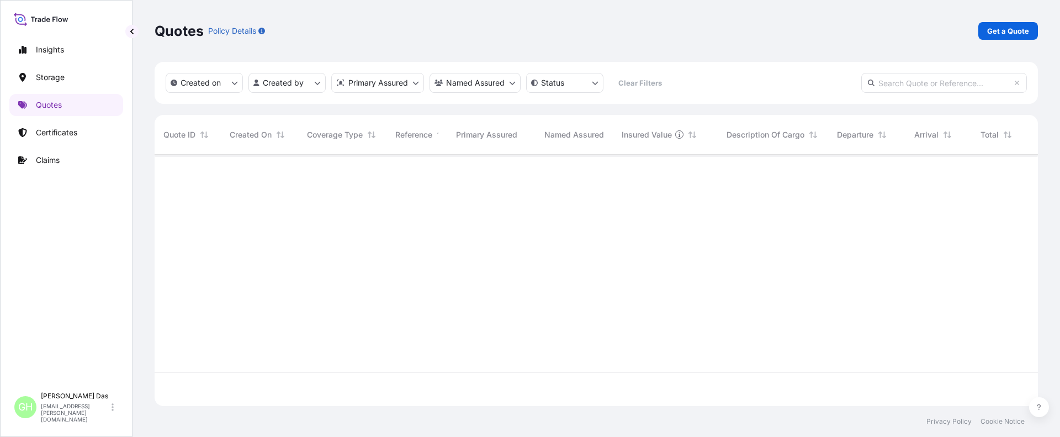
scroll to position [249, 875]
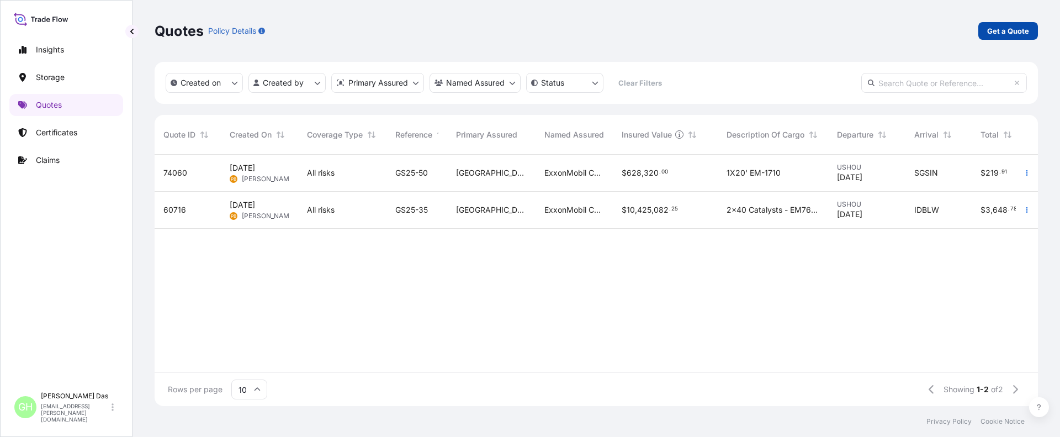
click at [1007, 27] on p "Get a Quote" at bounding box center [1008, 30] width 42 height 11
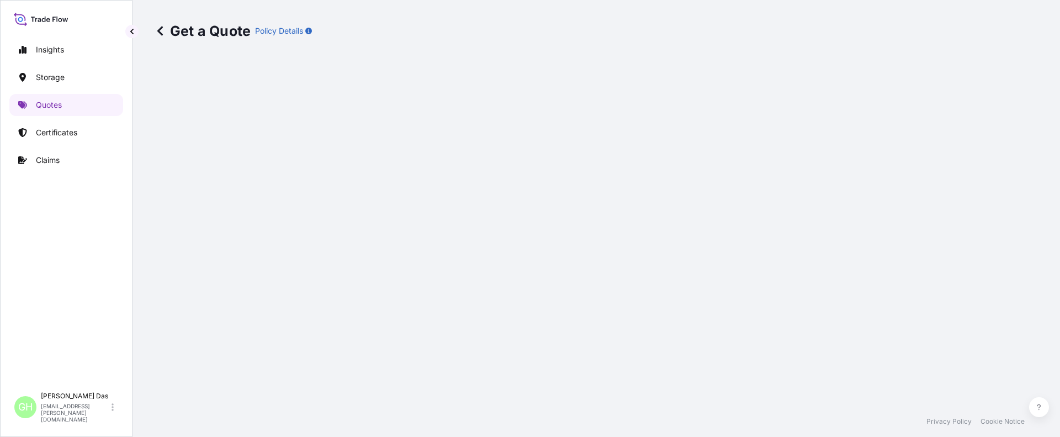
select select "Water"
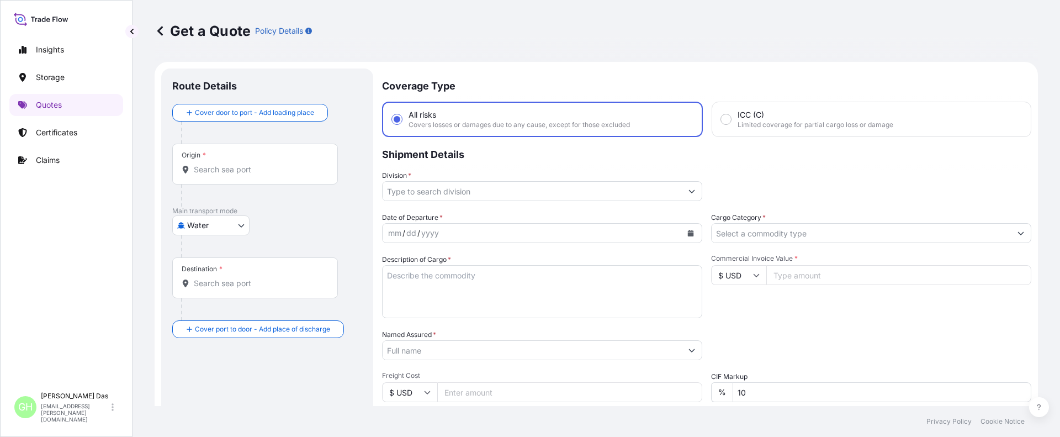
scroll to position [18, 0]
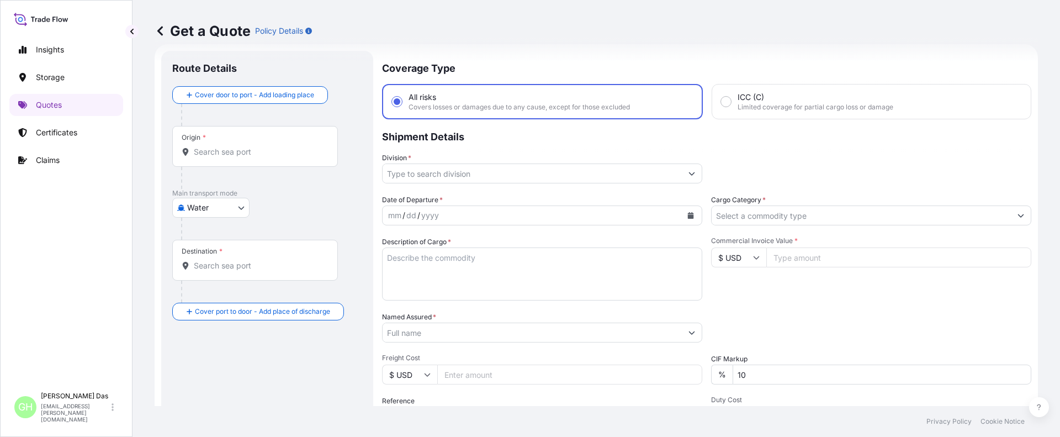
click at [259, 148] on input "Origin *" at bounding box center [259, 151] width 130 height 11
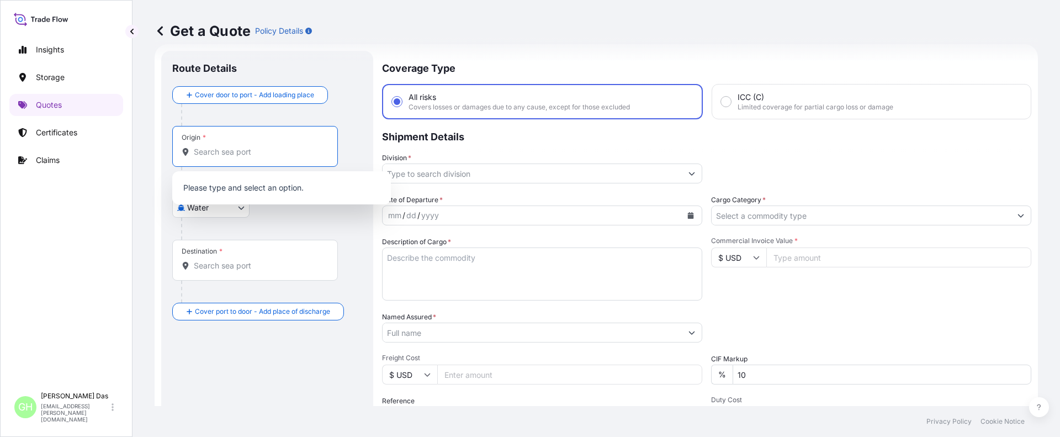
paste input "[GEOGRAPHIC_DATA], [GEOGRAPHIC_DATA]"
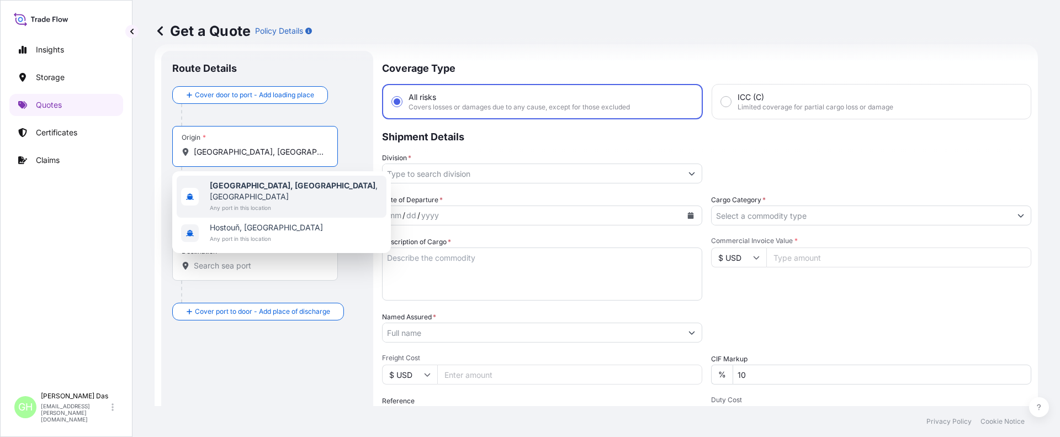
click at [243, 181] on b "[GEOGRAPHIC_DATA], [GEOGRAPHIC_DATA]" at bounding box center [293, 185] width 166 height 9
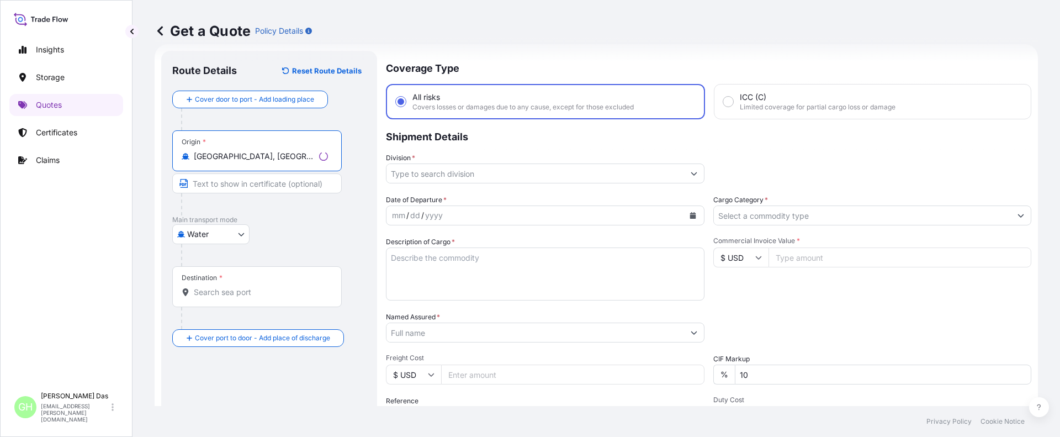
type input "[GEOGRAPHIC_DATA], [GEOGRAPHIC_DATA], [GEOGRAPHIC_DATA]"
click at [224, 292] on input "Destination *" at bounding box center [259, 292] width 130 height 11
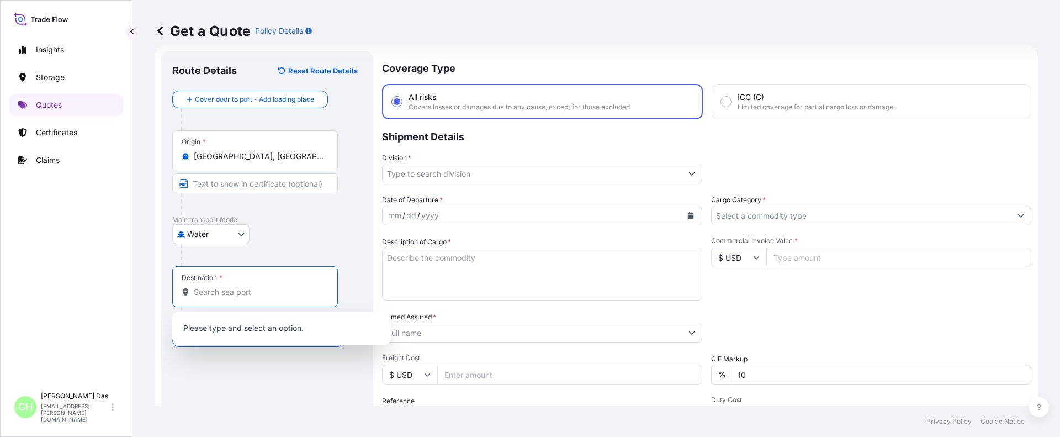
paste input "[GEOGRAPHIC_DATA], [GEOGRAPHIC_DATA]"
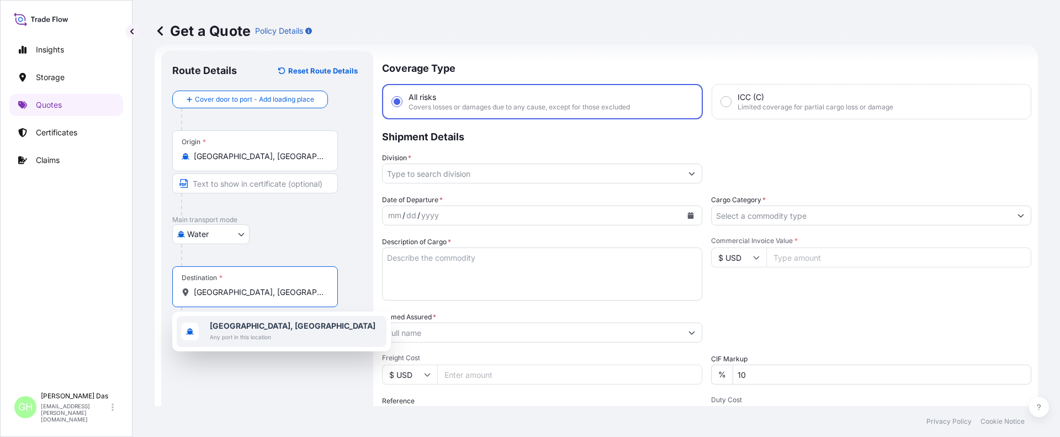
click at [232, 332] on span "Any port in this location" at bounding box center [293, 336] width 166 height 11
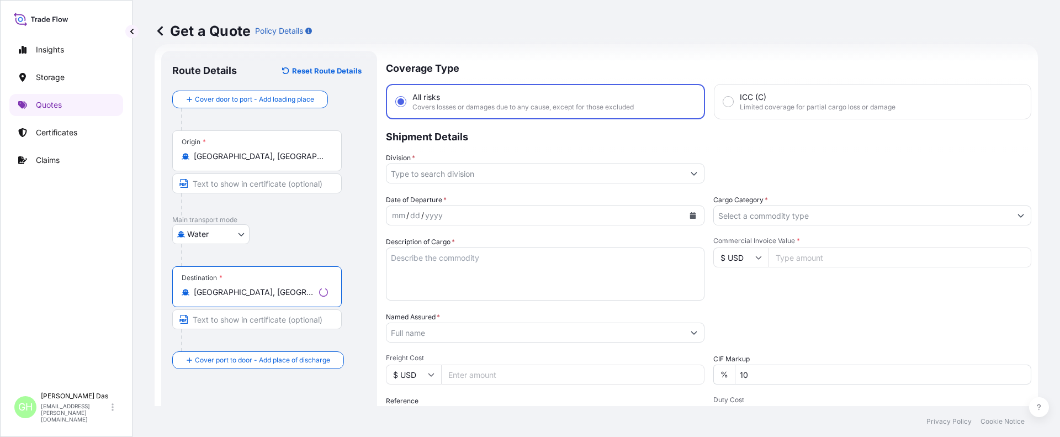
type input "[GEOGRAPHIC_DATA], [GEOGRAPHIC_DATA]"
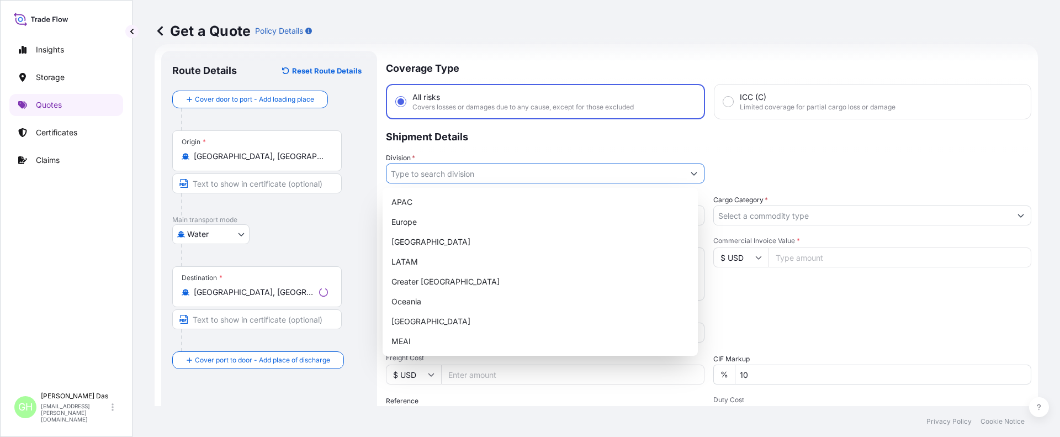
click at [413, 170] on input "Division *" at bounding box center [536, 173] width 298 height 20
click at [405, 203] on div "APAC" at bounding box center [540, 202] width 306 height 20
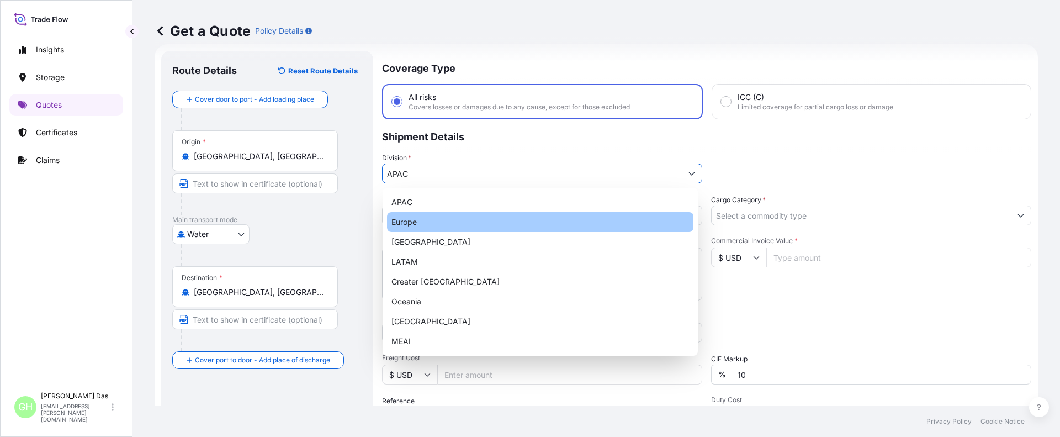
type input "Europe"
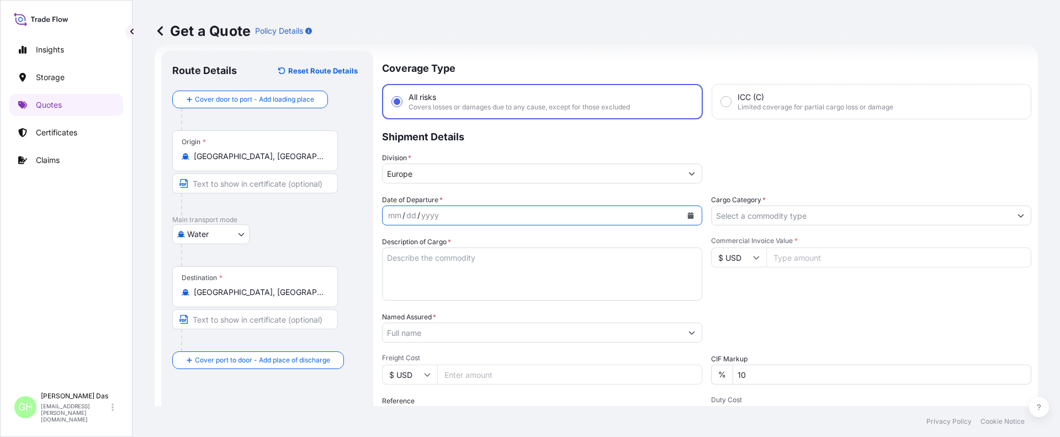
click at [688, 213] on icon "Calendar" at bounding box center [691, 215] width 6 height 7
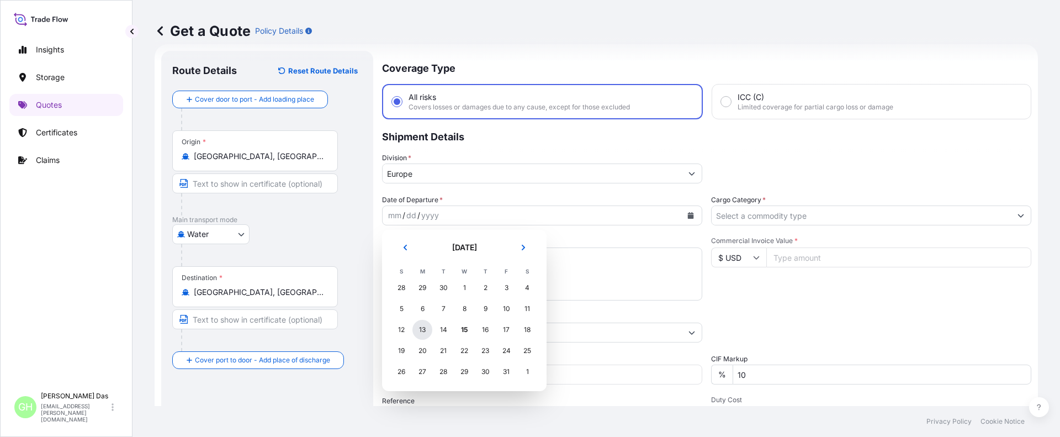
click at [425, 329] on div "13" at bounding box center [422, 330] width 20 height 20
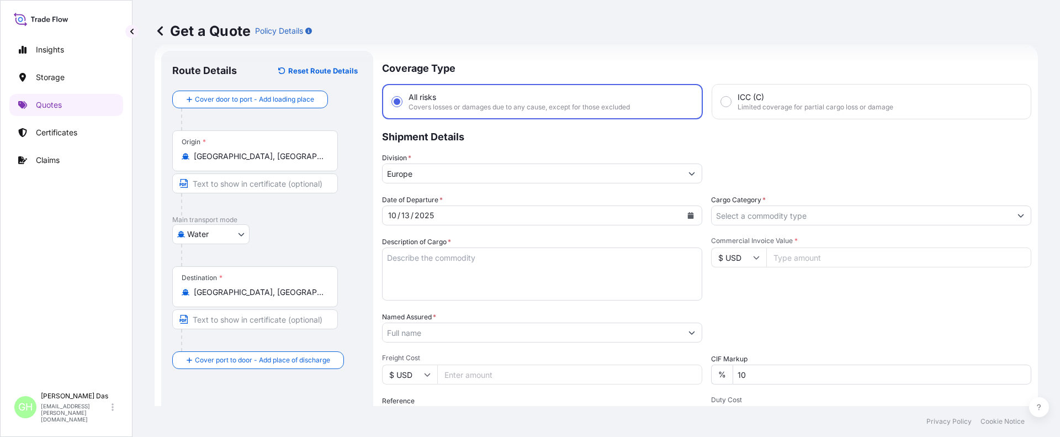
click at [424, 266] on textarea "Description of Cargo *" at bounding box center [542, 273] width 320 height 53
paste textarea "BAGS LOADED INTO 4 40' CONTAINER(S) LH735200, BG25HT-IC"
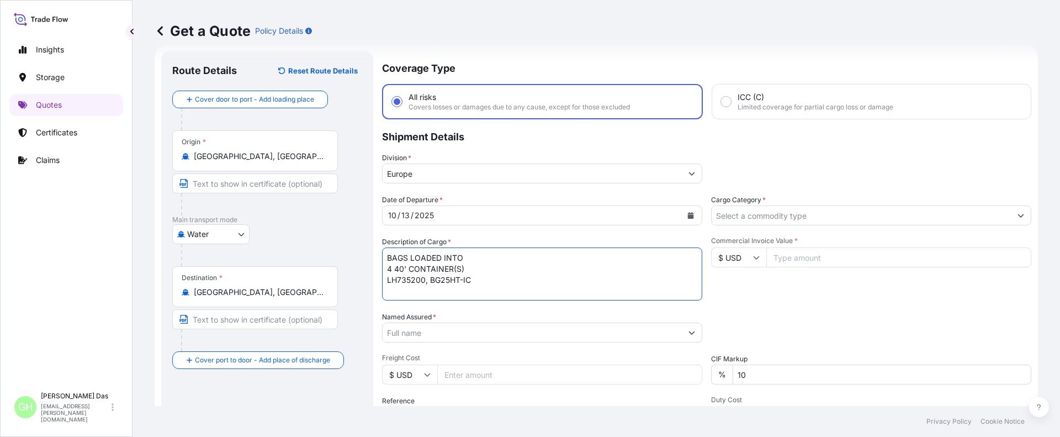
click at [388, 260] on textarea "BAGS LOADED INTO 4 40' CONTAINER(S) LH735200, BG25HT-IC" at bounding box center [542, 273] width 320 height 53
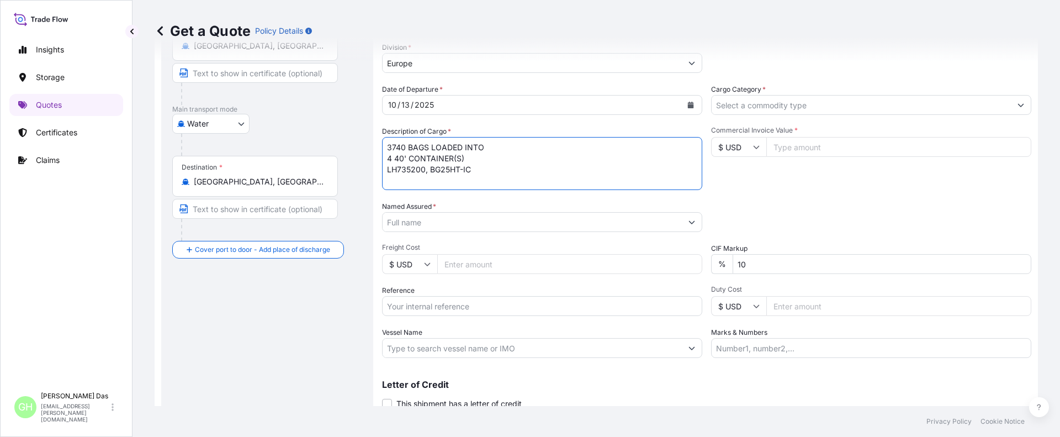
type textarea "3740 BAGS LOADED INTO 4 40' CONTAINER(S) LH735200, BG25HT-IC"
click at [431, 225] on input "Named Assured *" at bounding box center [532, 222] width 299 height 20
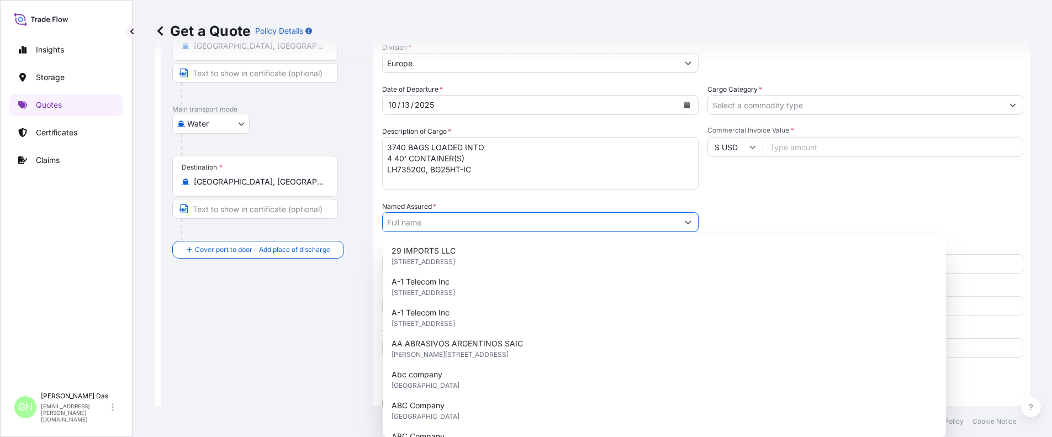
paste input "EQUISTAR CHEMICALS, LP"
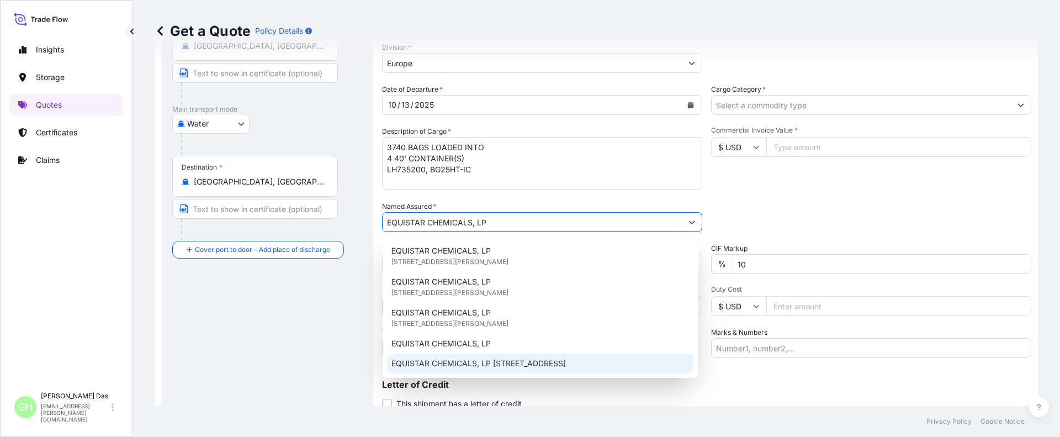
click at [462, 358] on span "EQUISTAR CHEMICALS, LP [STREET_ADDRESS]" at bounding box center [478, 363] width 174 height 11
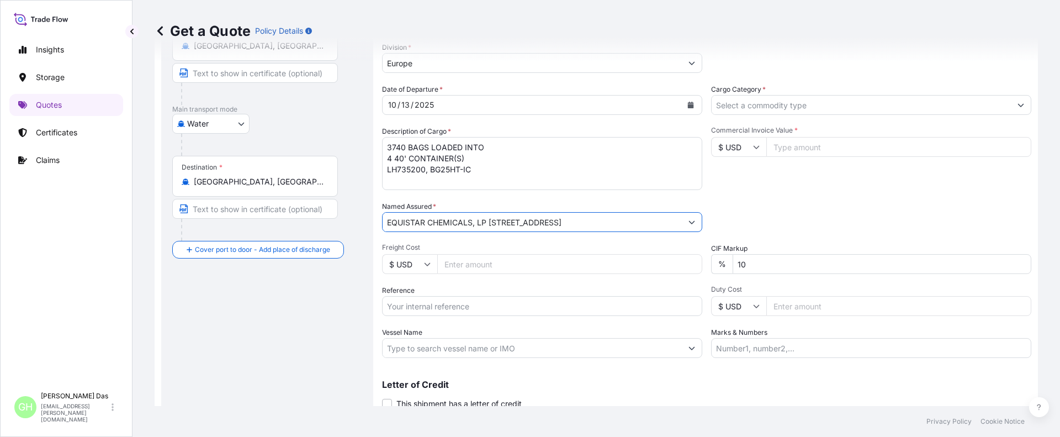
type input "EQUISTAR CHEMICALS, LP [STREET_ADDRESS]"
click at [428, 292] on div "Reference" at bounding box center [542, 300] width 320 height 31
click at [412, 308] on input "Reference" at bounding box center [542, 306] width 320 height 20
paste input "5013207108"
click at [390, 303] on input "5013207108" at bounding box center [542, 306] width 320 height 20
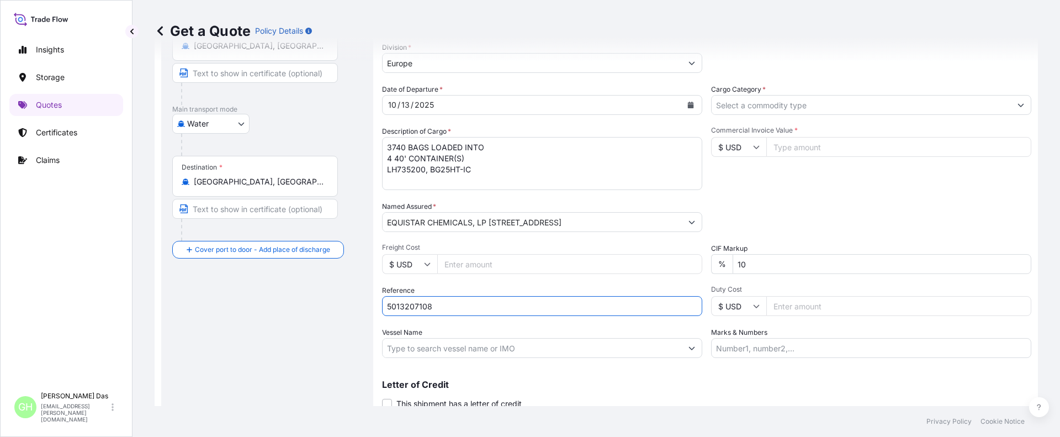
drag, startPoint x: 388, startPoint y: 307, endPoint x: 398, endPoint y: 303, distance: 11.2
click at [388, 306] on input "5013207108" at bounding box center [542, 306] width 320 height 20
paste input "10420891127"
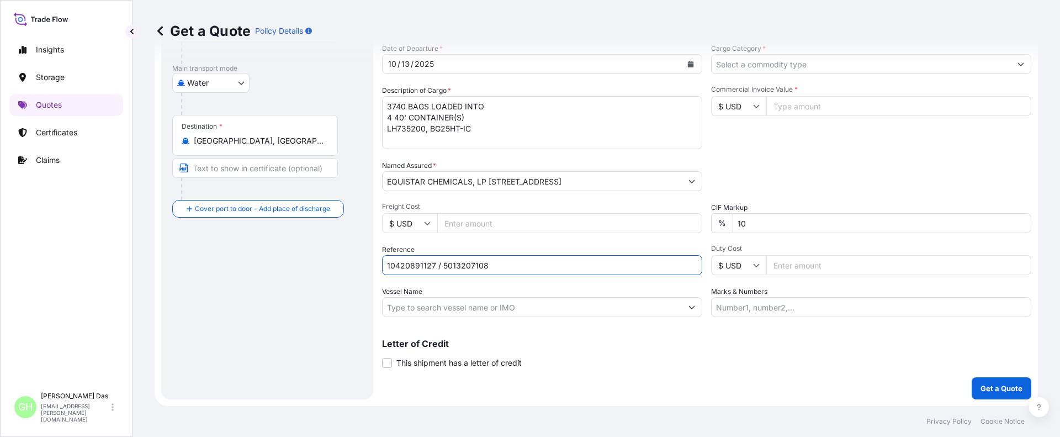
type input "10420891127 / 5013207108"
click at [414, 308] on input "Vessel Name" at bounding box center [532, 307] width 299 height 20
paste input "MSC DUBAI VII"
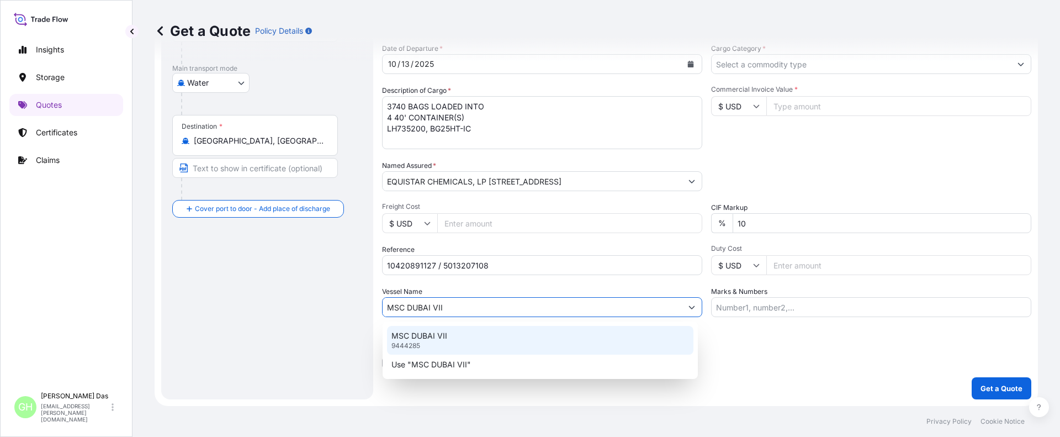
click at [421, 341] on p "MSC DUBAI VII" at bounding box center [419, 335] width 56 height 11
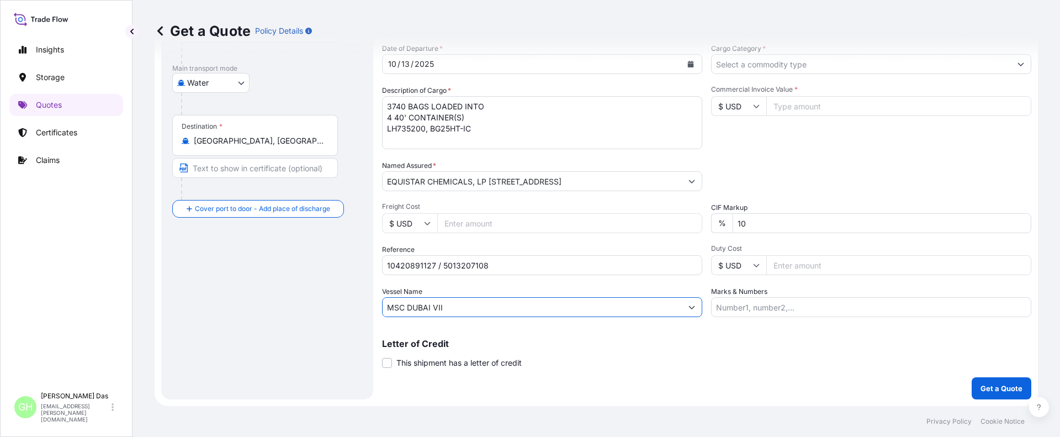
type input "MSC DUBAI VII"
click at [837, 61] on div "Get a Quote Policy Details" at bounding box center [596, 31] width 883 height 62
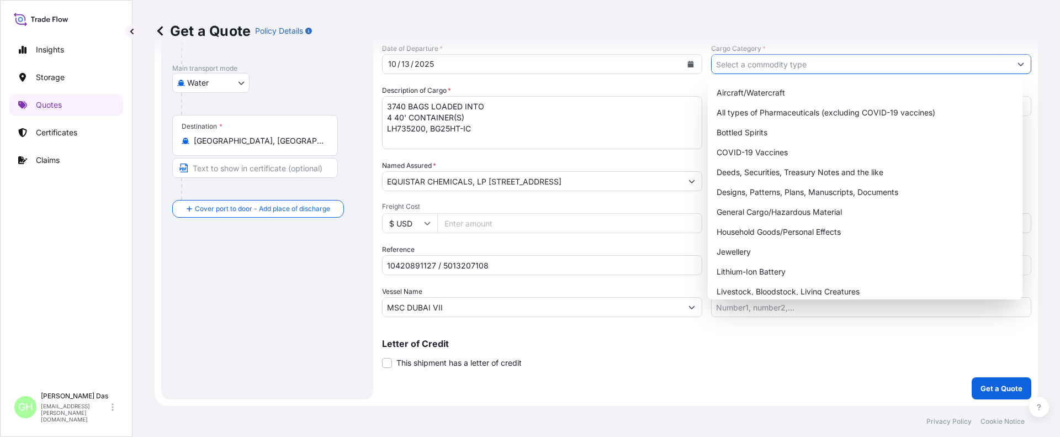
click at [823, 62] on input "Cargo Category *" at bounding box center [861, 64] width 299 height 20
click at [749, 213] on div "General Cargo/Hazardous Material" at bounding box center [865, 212] width 306 height 20
type input "General Cargo/Hazardous Material"
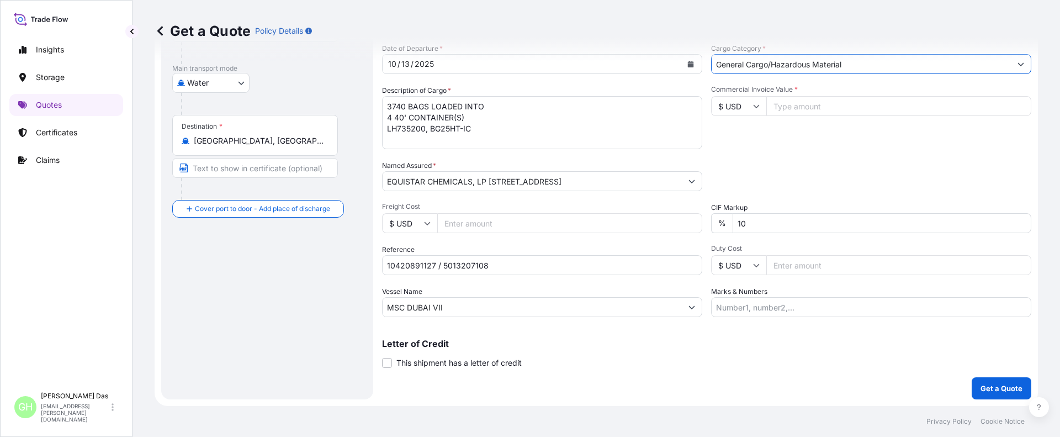
click at [785, 179] on div "Packing Category Type to search a container mode Please select a primary mode o…" at bounding box center [871, 175] width 320 height 31
click at [805, 105] on input "Commercial Invoice Value *" at bounding box center [898, 106] width 265 height 20
paste input "76500"
type input "76500"
click at [749, 140] on div "Commercial Invoice Value * $ USD 76500" at bounding box center [871, 117] width 320 height 64
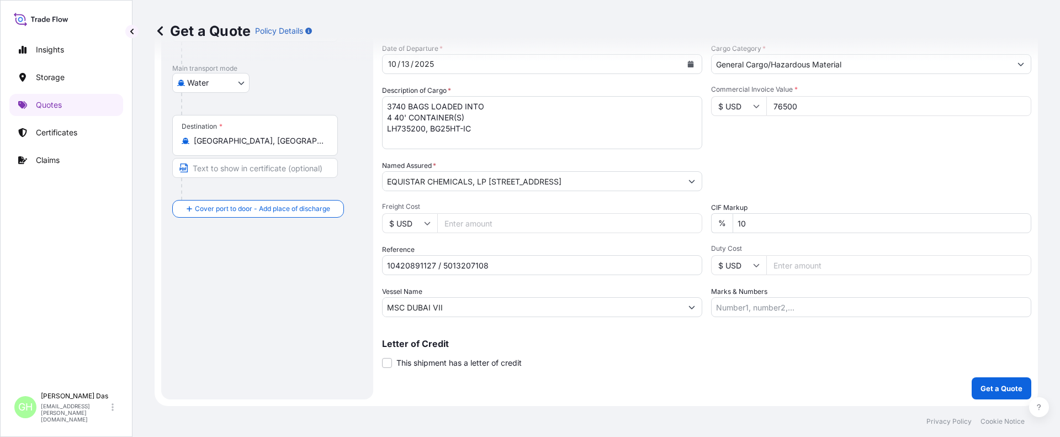
click at [776, 305] on input "Marks & Numbers" at bounding box center [871, 307] width 320 height 20
click at [777, 372] on div "Coverage Type All risks Covers losses or damages due to any cause, except for t…" at bounding box center [706, 150] width 649 height 500
click at [304, 298] on div "Route Details Reset Route Details Cover door to port - Add loading place Place …" at bounding box center [267, 150] width 190 height 478
click at [995, 385] on p "Get a Quote" at bounding box center [1002, 388] width 42 height 11
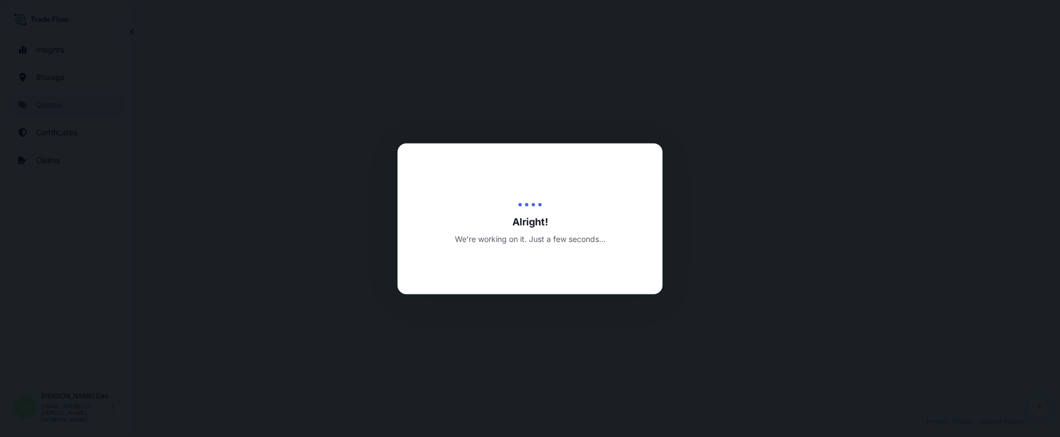
scroll to position [531, 0]
select select "Water"
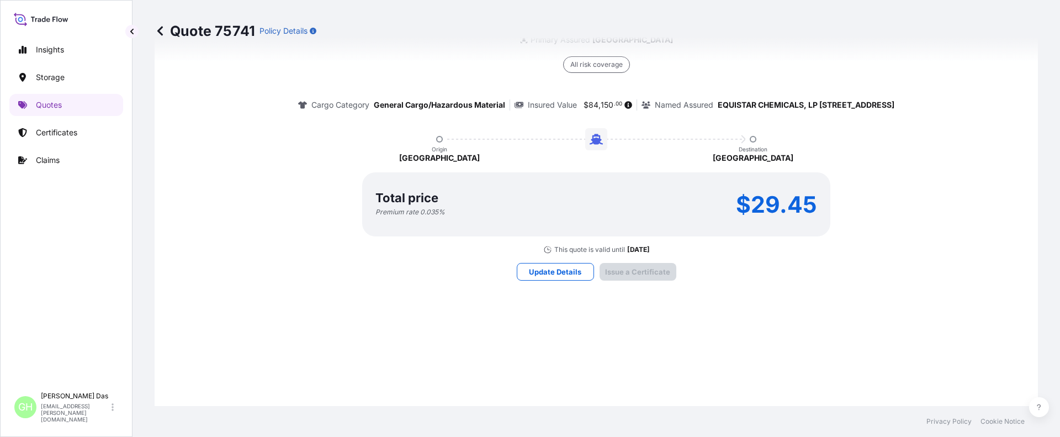
scroll to position [1660, 0]
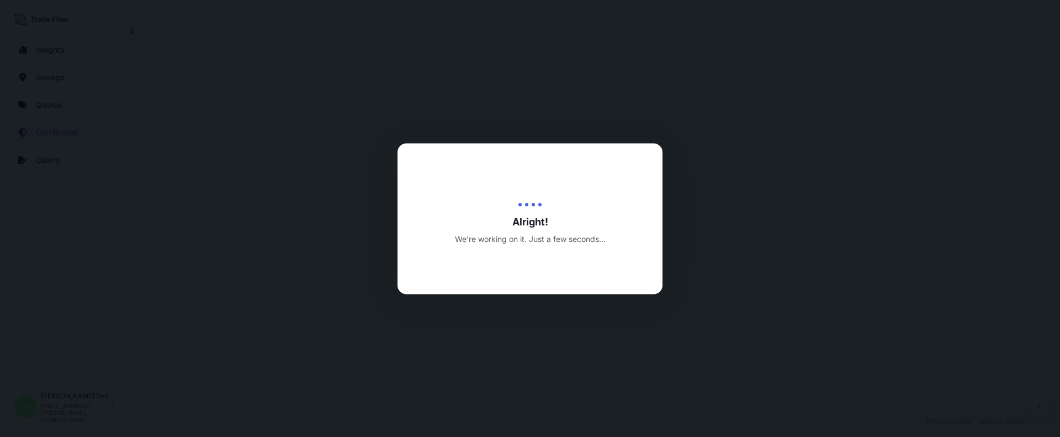
drag, startPoint x: 59, startPoint y: 256, endPoint x: 283, endPoint y: 277, distance: 225.1
click at [62, 255] on div at bounding box center [530, 218] width 1060 height 437
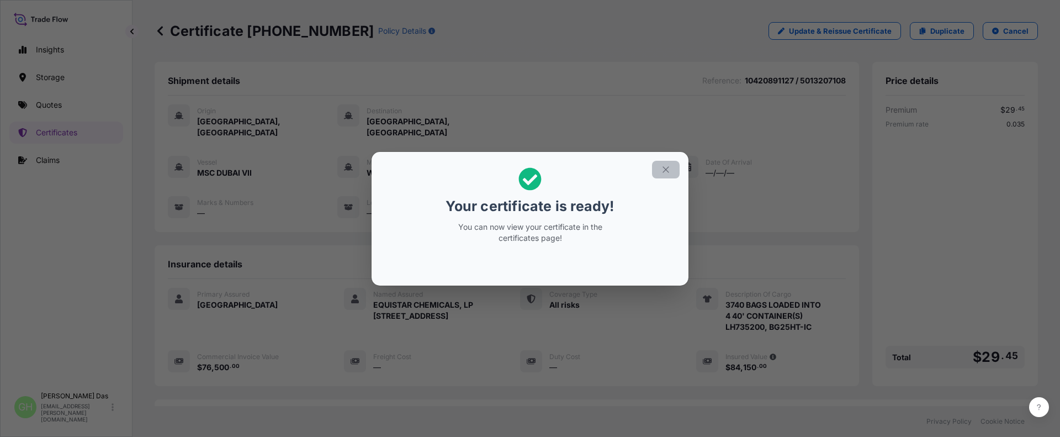
click at [666, 168] on icon "button" at bounding box center [666, 170] width 10 height 10
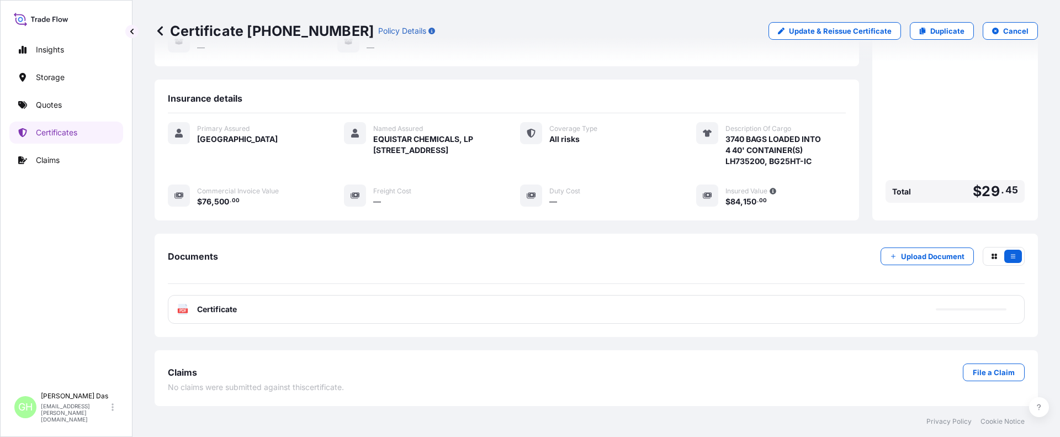
scroll to position [177, 0]
click at [885, 313] on div "PDF Certificate" at bounding box center [596, 309] width 857 height 29
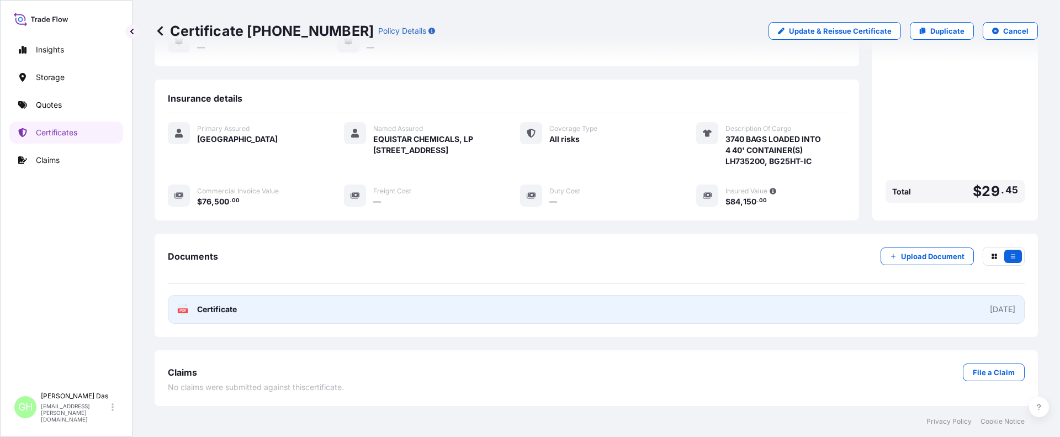
click at [911, 304] on link "PDF Certificate [DATE]" at bounding box center [596, 309] width 857 height 29
